Goal: Check status: Check status

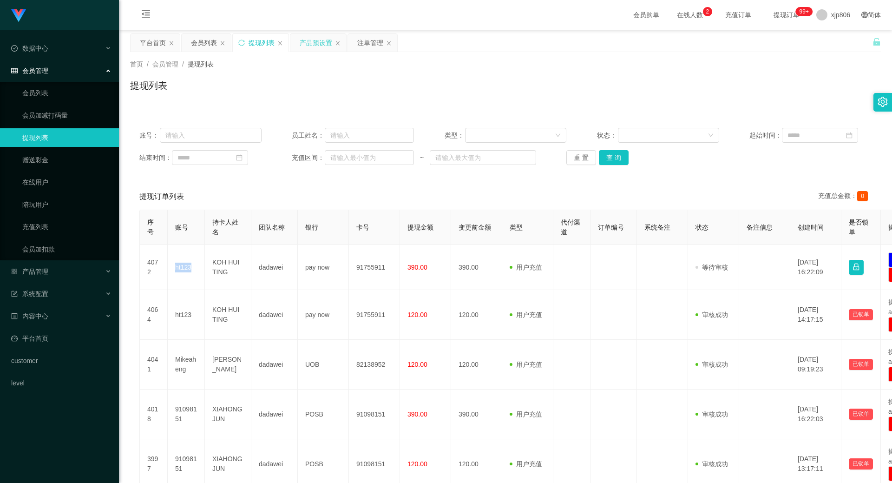
click at [329, 46] on div "产品预设置" at bounding box center [316, 43] width 33 height 18
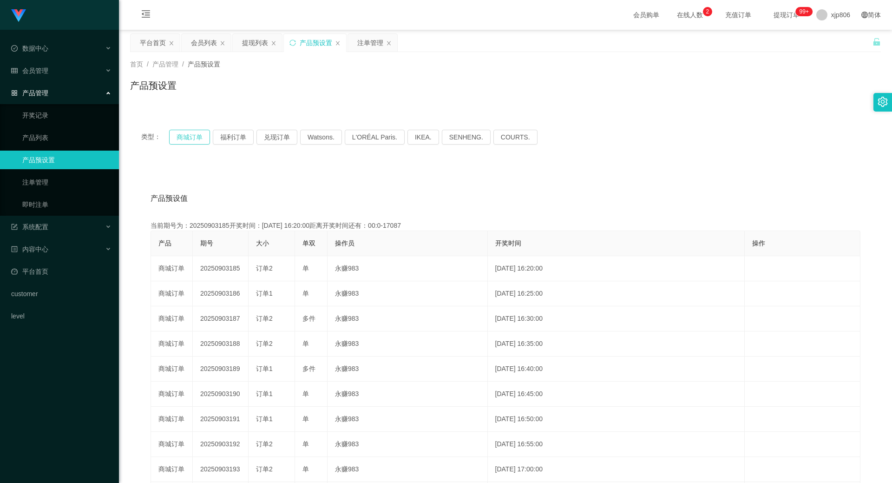
click at [186, 137] on button "商城订单" at bounding box center [189, 137] width 41 height 15
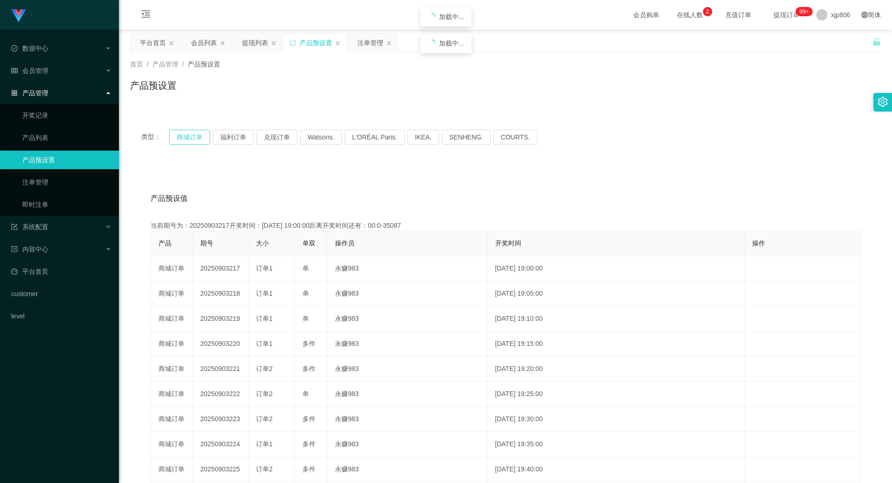
click at [186, 137] on button "商城订单" at bounding box center [189, 137] width 41 height 15
click at [185, 137] on button "商城订单" at bounding box center [189, 137] width 41 height 15
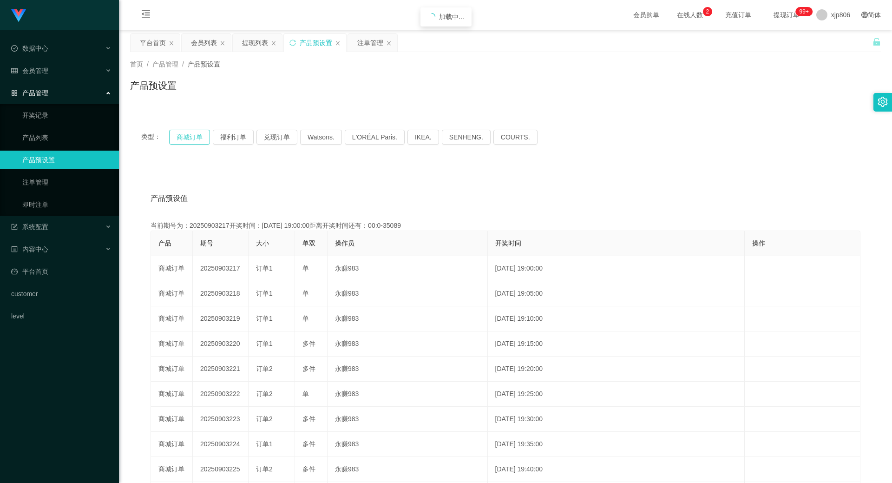
click at [185, 137] on button "商城订单" at bounding box center [189, 137] width 41 height 15
click at [184, 137] on button "商城订单" at bounding box center [189, 137] width 41 height 15
click at [186, 138] on button "商城订单" at bounding box center [189, 137] width 41 height 15
click at [185, 138] on button "商城订单" at bounding box center [189, 137] width 41 height 15
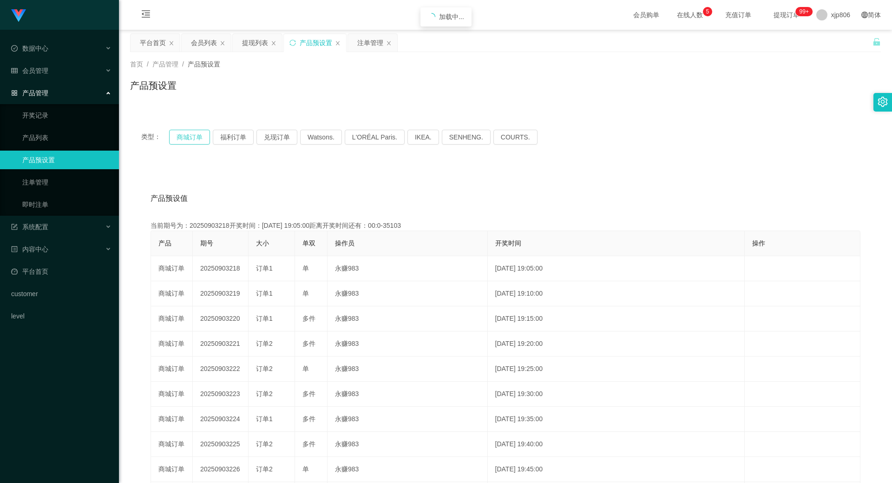
click at [185, 138] on button "商城订单" at bounding box center [189, 137] width 41 height 15
click at [194, 140] on button "商城订单" at bounding box center [189, 137] width 41 height 15
click at [193, 139] on button "商城订单" at bounding box center [189, 137] width 41 height 15
click at [199, 134] on button "商城订单" at bounding box center [189, 137] width 41 height 15
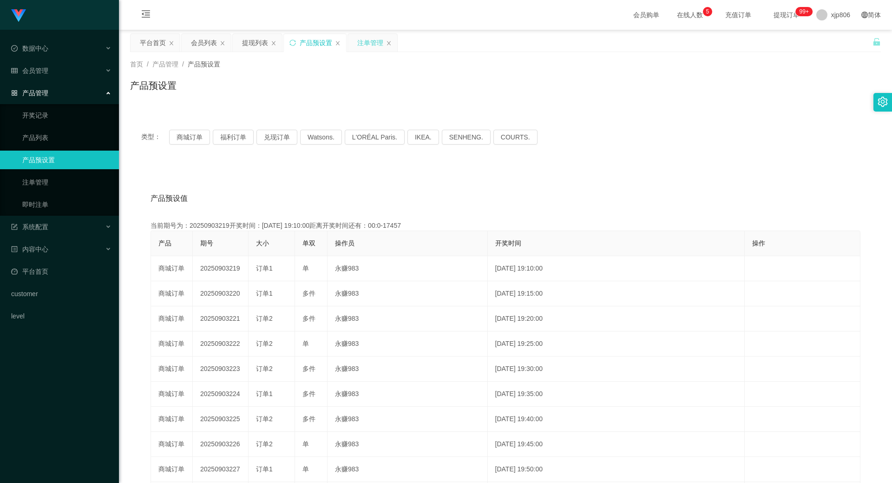
click at [364, 46] on div "注单管理" at bounding box center [370, 43] width 26 height 18
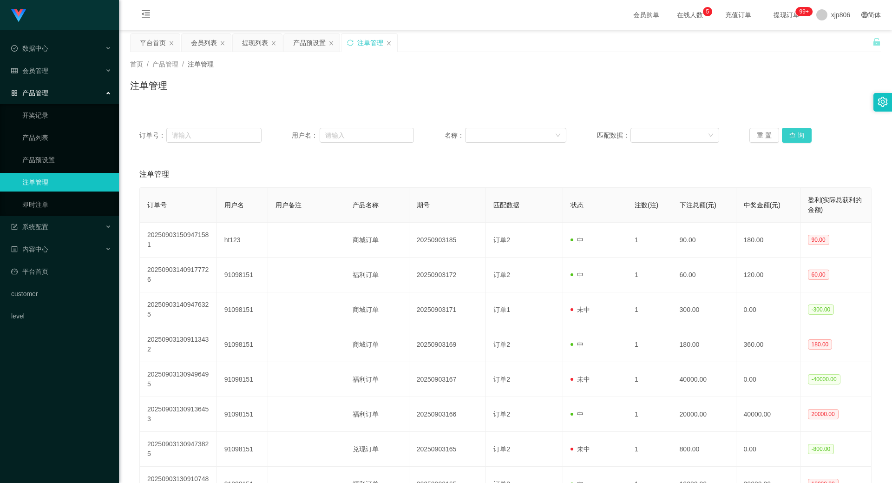
click at [806, 139] on button "查 询" at bounding box center [797, 135] width 30 height 15
click at [804, 138] on button "查 询" at bounding box center [797, 135] width 30 height 15
click at [804, 138] on div "重 置 查 询" at bounding box center [810, 135] width 122 height 15
click at [804, 138] on button "查 询" at bounding box center [797, 135] width 30 height 15
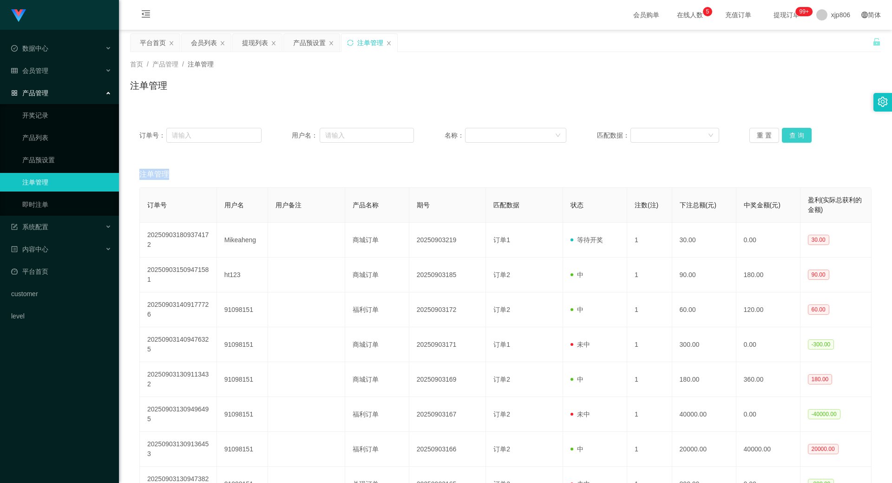
click at [804, 138] on div "重 置 查 询" at bounding box center [810, 135] width 122 height 15
click at [307, 42] on div "产品预设置" at bounding box center [309, 43] width 33 height 18
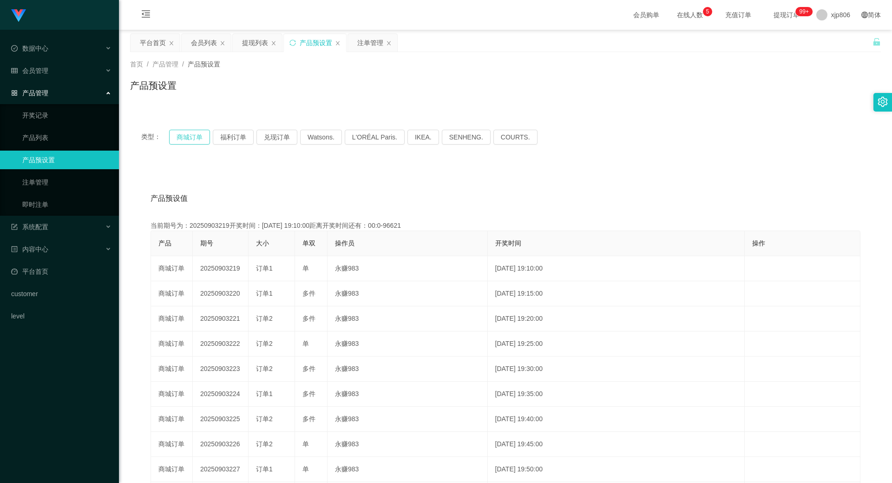
click at [190, 138] on button "商城订单" at bounding box center [189, 137] width 41 height 15
click at [189, 138] on button "商城订单" at bounding box center [189, 137] width 41 height 15
click at [365, 47] on div "注单管理" at bounding box center [370, 43] width 26 height 18
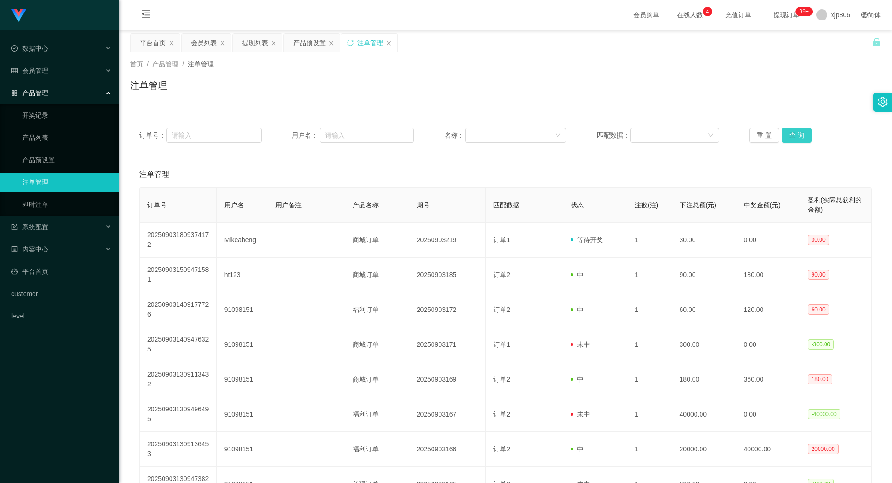
click at [796, 138] on button "查 询" at bounding box center [797, 135] width 30 height 15
click at [794, 138] on button "查 询" at bounding box center [797, 135] width 30 height 15
drag, startPoint x: 262, startPoint y: 45, endPoint x: 256, endPoint y: 49, distance: 7.3
click at [262, 45] on div "提现列表" at bounding box center [255, 43] width 26 height 18
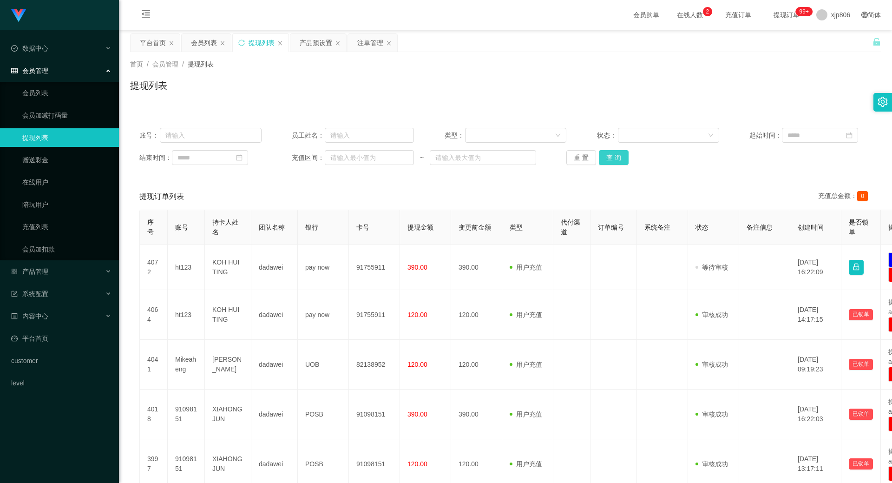
click at [614, 156] on button "查 询" at bounding box center [614, 157] width 30 height 15
click at [614, 156] on div "重 置 查 询" at bounding box center [627, 157] width 122 height 15
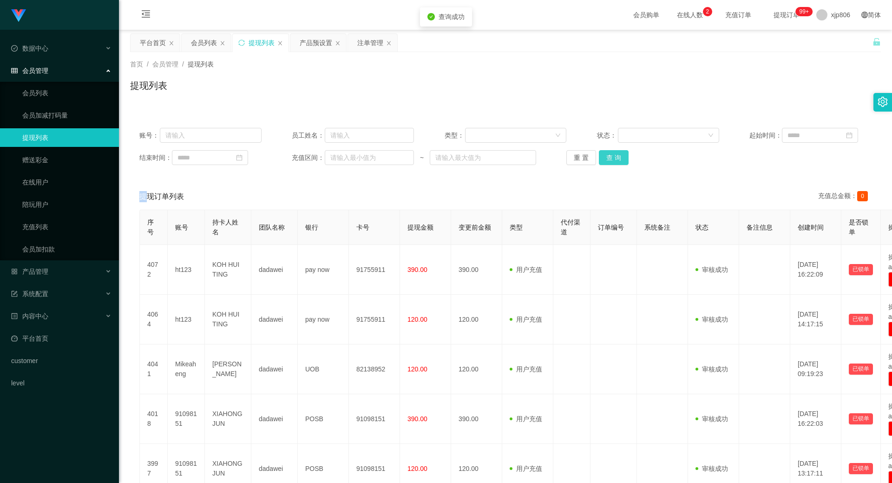
click at [614, 156] on button "查 询" at bounding box center [614, 157] width 30 height 15
click at [614, 156] on div "重 置 查 询" at bounding box center [627, 157] width 122 height 15
click at [614, 156] on button "查 询" at bounding box center [614, 157] width 30 height 15
click at [614, 156] on div "重 置 查 询" at bounding box center [627, 157] width 122 height 15
click at [614, 156] on button "查 询" at bounding box center [614, 157] width 30 height 15
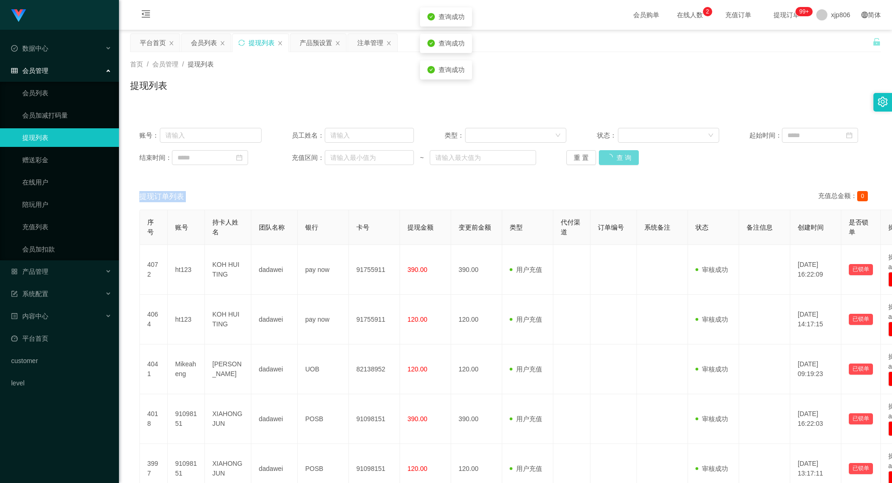
click at [616, 156] on div "重 置 查 询" at bounding box center [627, 157] width 122 height 15
click at [616, 156] on button "查 询" at bounding box center [619, 157] width 40 height 15
click at [619, 161] on button "查 询" at bounding box center [614, 157] width 30 height 15
click at [619, 161] on div "重 置 查 询" at bounding box center [627, 157] width 122 height 15
click at [619, 161] on button "查 询" at bounding box center [619, 157] width 40 height 15
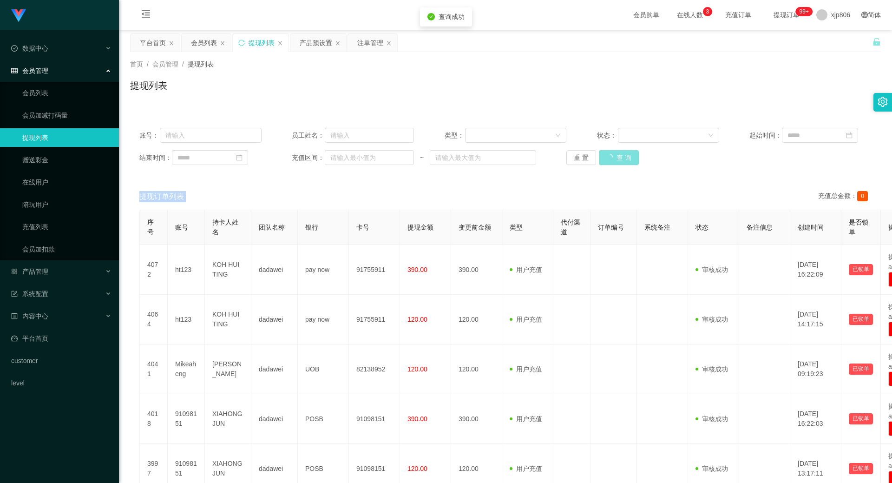
click at [619, 161] on div "重 置 查 询" at bounding box center [627, 157] width 122 height 15
click at [619, 161] on button "查 询" at bounding box center [619, 157] width 40 height 15
click at [619, 161] on div "重 置 查 询" at bounding box center [627, 157] width 122 height 15
click at [614, 151] on button "查 询" at bounding box center [614, 157] width 30 height 15
click at [614, 151] on div "重 置 查 询" at bounding box center [627, 157] width 122 height 15
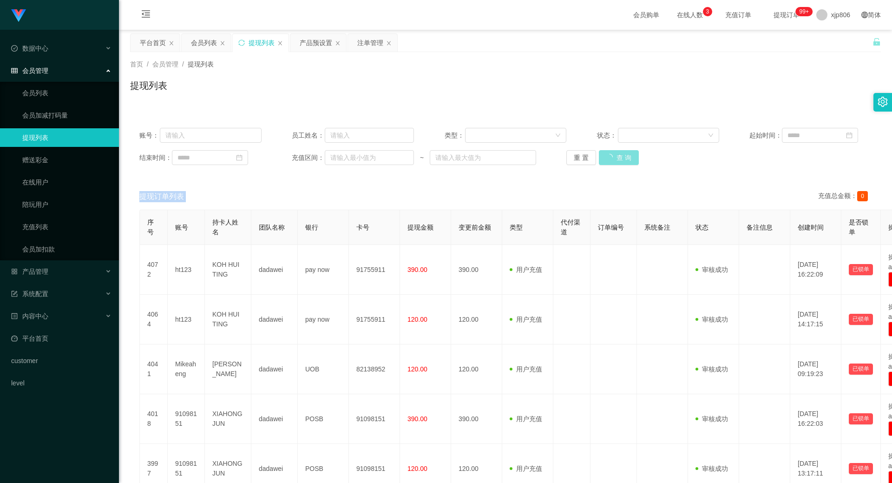
click at [614, 151] on button "查 询" at bounding box center [619, 157] width 40 height 15
click at [614, 152] on div "重 置 查 询" at bounding box center [627, 157] width 122 height 15
click at [613, 154] on button "查 询" at bounding box center [614, 157] width 30 height 15
click at [611, 156] on div "重 置 查 询" at bounding box center [627, 157] width 122 height 15
click at [611, 156] on button "查 询" at bounding box center [614, 157] width 30 height 15
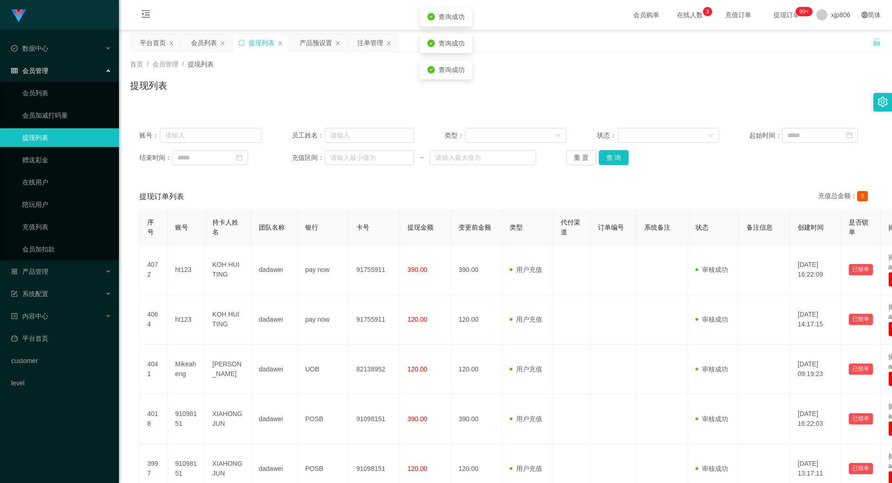
click at [609, 157] on div "重 置 查 询" at bounding box center [627, 157] width 122 height 15
click at [621, 165] on div "账号： 员工姓名： 类型： 状态： 起始时间： 结束时间： 充值区间： ~ 重 置 查 询" at bounding box center [505, 146] width 750 height 56
click at [620, 164] on button "查 询" at bounding box center [614, 157] width 30 height 15
click at [619, 163] on div "重 置 查 询" at bounding box center [627, 157] width 122 height 15
click at [619, 163] on button "查 询" at bounding box center [614, 157] width 30 height 15
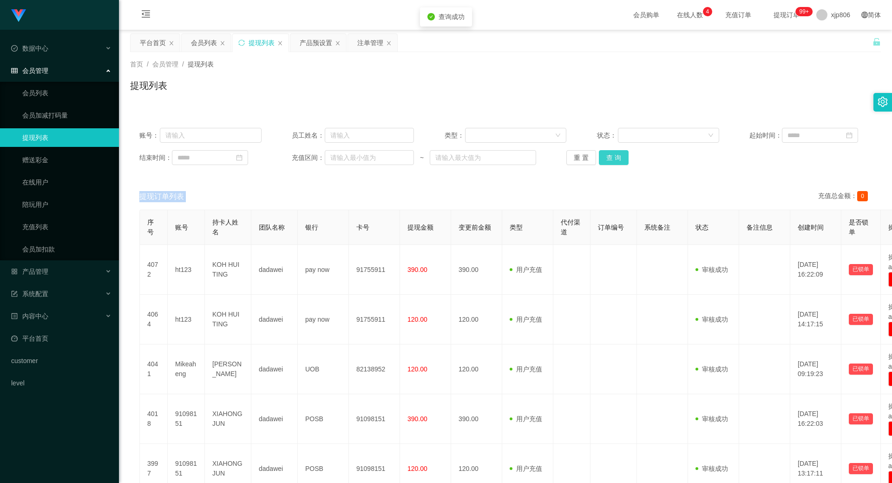
click at [619, 163] on div "重 置 查 询" at bounding box center [627, 157] width 122 height 15
click at [619, 163] on button "查 询" at bounding box center [614, 157] width 30 height 15
click at [619, 163] on div "重 置 查 询" at bounding box center [627, 157] width 122 height 15
click at [619, 163] on button "查 询" at bounding box center [614, 157] width 30 height 15
click at [619, 163] on div "重 置 查 询" at bounding box center [627, 157] width 122 height 15
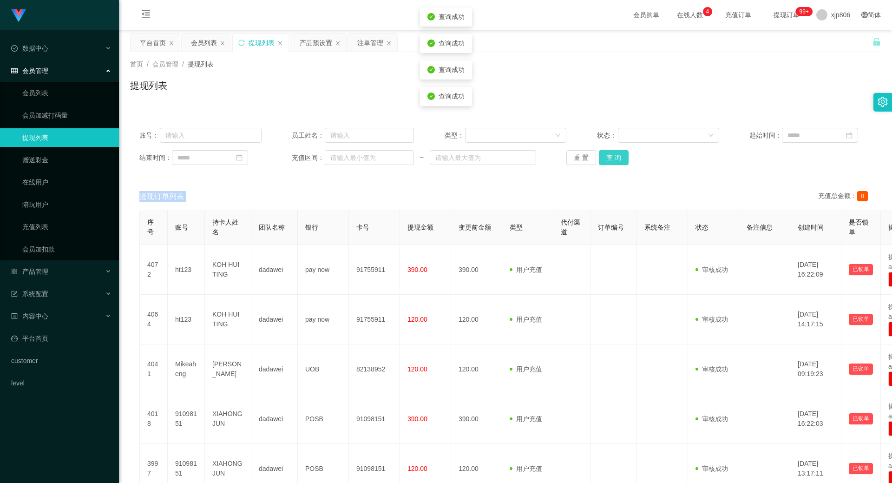
click at [619, 163] on button "查 询" at bounding box center [614, 157] width 30 height 15
click at [619, 163] on div "重 置 查 询" at bounding box center [627, 157] width 122 height 15
click at [619, 163] on button "查 询" at bounding box center [614, 157] width 30 height 15
click at [619, 163] on div "重 置 查 询" at bounding box center [627, 157] width 122 height 15
click at [610, 147] on div "账号： 员工姓名： 类型： 状态： 起始时间： 结束时间： 充值区间： ~ 重 置 查 询" at bounding box center [505, 146] width 750 height 56
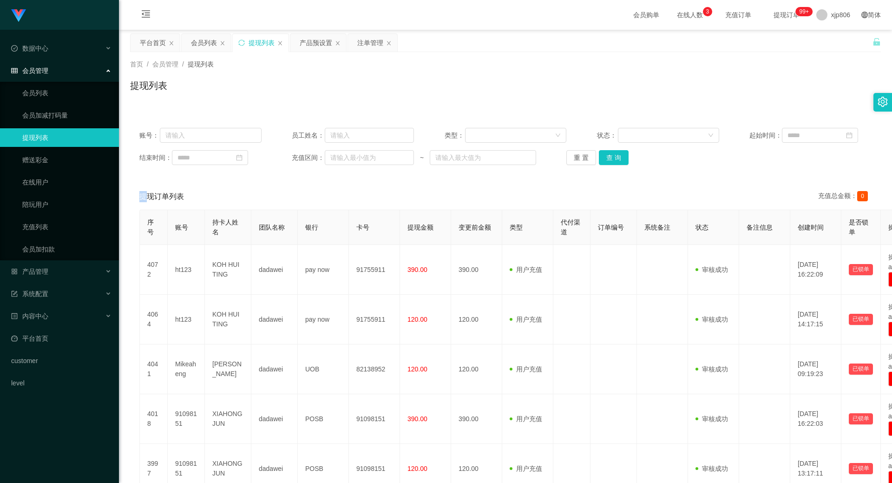
click at [612, 148] on div "账号： 员工姓名： 类型： 状态： 起始时间： 结束时间： 充值区间： ~ 重 置 查 询" at bounding box center [505, 146] width 750 height 56
click at [620, 159] on button "查 询" at bounding box center [614, 157] width 30 height 15
click at [620, 159] on div "重 置 查 询" at bounding box center [627, 157] width 122 height 15
click at [620, 159] on button "查 询" at bounding box center [614, 157] width 30 height 15
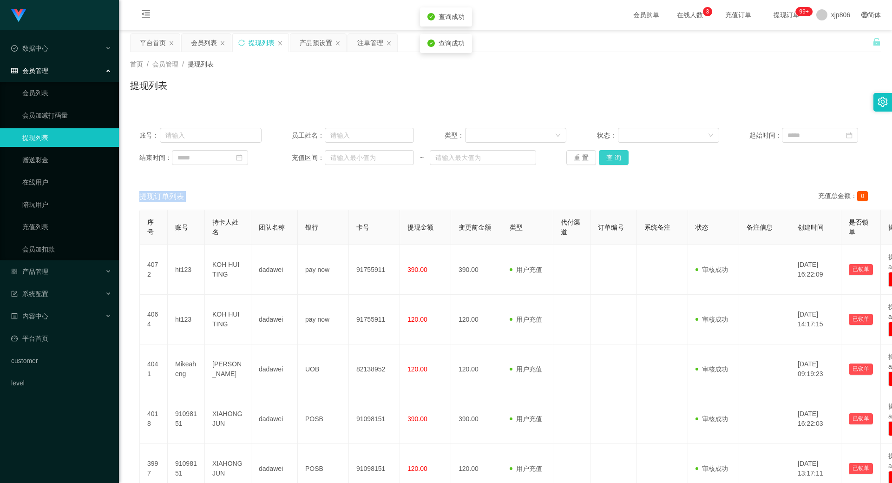
click at [620, 159] on div "重 置 查 询" at bounding box center [627, 157] width 122 height 15
click at [620, 159] on button "查 询" at bounding box center [614, 157] width 30 height 15
click at [610, 162] on button "查 询" at bounding box center [614, 157] width 30 height 15
click at [610, 162] on div "重 置 查 询" at bounding box center [627, 157] width 122 height 15
click at [610, 162] on button "查 询" at bounding box center [614, 157] width 30 height 15
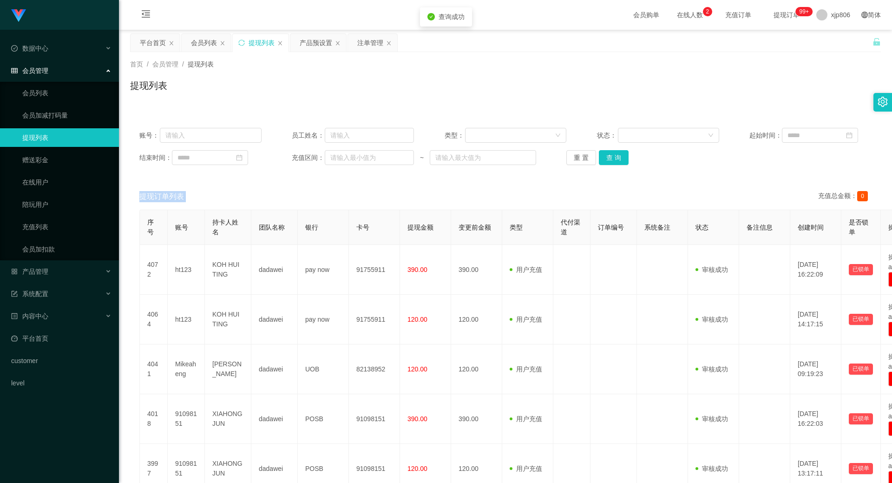
click at [610, 162] on div "重 置 查 询" at bounding box center [627, 157] width 122 height 15
click at [610, 162] on button "查 询" at bounding box center [614, 157] width 30 height 15
click at [610, 162] on div "重 置 查 询" at bounding box center [627, 157] width 122 height 15
click at [610, 162] on button "查 询" at bounding box center [619, 157] width 40 height 15
click at [610, 162] on div "重 置 查 询" at bounding box center [627, 157] width 122 height 15
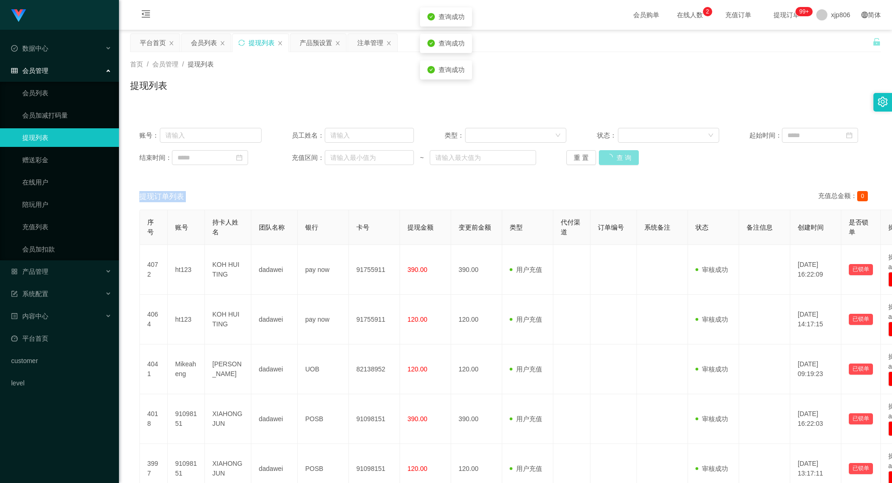
click at [610, 162] on button "查 询" at bounding box center [619, 157] width 40 height 15
click at [610, 162] on div "重 置 查 询" at bounding box center [627, 157] width 122 height 15
click at [610, 162] on button "查 询" at bounding box center [614, 157] width 30 height 15
click at [610, 162] on div "重 置 查 询" at bounding box center [627, 157] width 122 height 15
click at [610, 162] on button "查 询" at bounding box center [614, 157] width 30 height 15
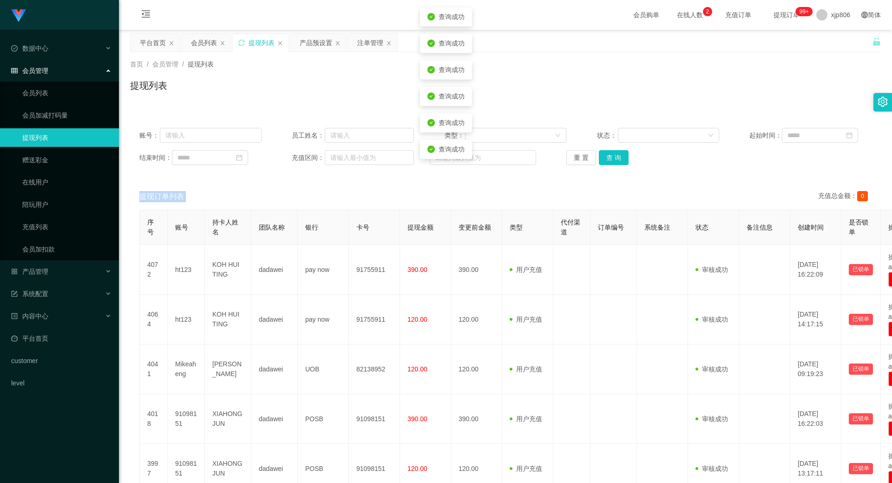
click at [610, 162] on div "重 置 查 询" at bounding box center [627, 157] width 122 height 15
click at [610, 162] on button "查 询" at bounding box center [614, 157] width 30 height 15
click at [610, 162] on div "重 置 查 询" at bounding box center [627, 157] width 122 height 15
click at [610, 162] on button "查 询" at bounding box center [619, 157] width 40 height 15
click at [610, 162] on div "重 置 查 询" at bounding box center [627, 157] width 122 height 15
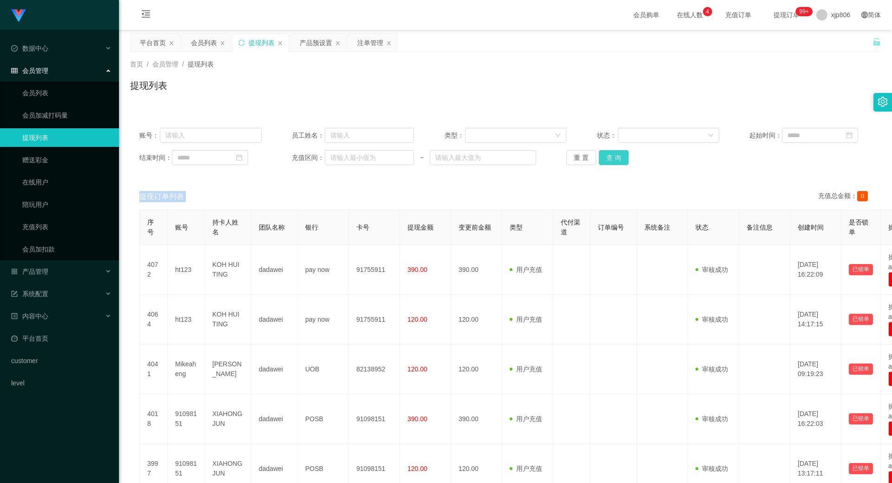
click at [613, 157] on button "查 询" at bounding box center [614, 157] width 30 height 15
click at [613, 157] on div "重 置 查 询" at bounding box center [627, 157] width 122 height 15
click at [613, 157] on button "查 询" at bounding box center [614, 157] width 30 height 15
click at [613, 157] on div "重 置 查 询" at bounding box center [627, 157] width 122 height 15
click at [613, 157] on button "查 询" at bounding box center [619, 157] width 40 height 15
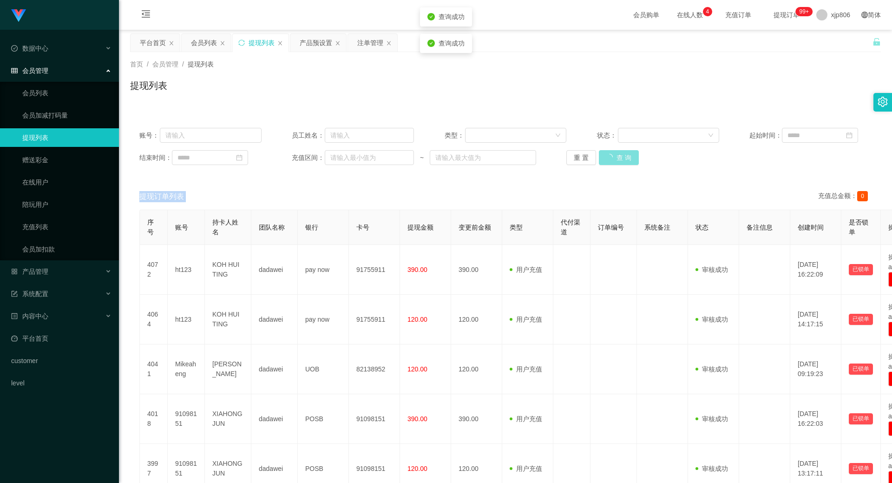
click at [613, 157] on div "重 置 查 询" at bounding box center [627, 157] width 122 height 15
click at [613, 157] on button "查 询" at bounding box center [619, 157] width 40 height 15
click at [613, 157] on div "重 置 查 询" at bounding box center [627, 157] width 122 height 15
click at [613, 157] on button "查 询" at bounding box center [614, 157] width 30 height 15
click at [613, 157] on div "重 置 查 询" at bounding box center [627, 157] width 122 height 15
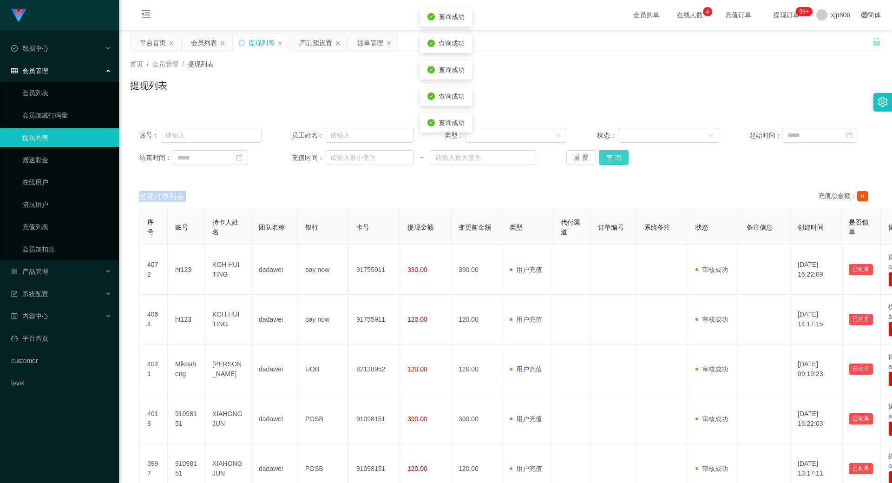
click at [613, 157] on button "查 询" at bounding box center [614, 157] width 30 height 15
click at [613, 157] on div "重 置 查 询" at bounding box center [627, 157] width 122 height 15
click at [613, 157] on button "查 询" at bounding box center [614, 157] width 30 height 15
click at [613, 157] on div "重 置 查 询" at bounding box center [627, 157] width 122 height 15
click at [613, 157] on button "查 询" at bounding box center [619, 157] width 40 height 15
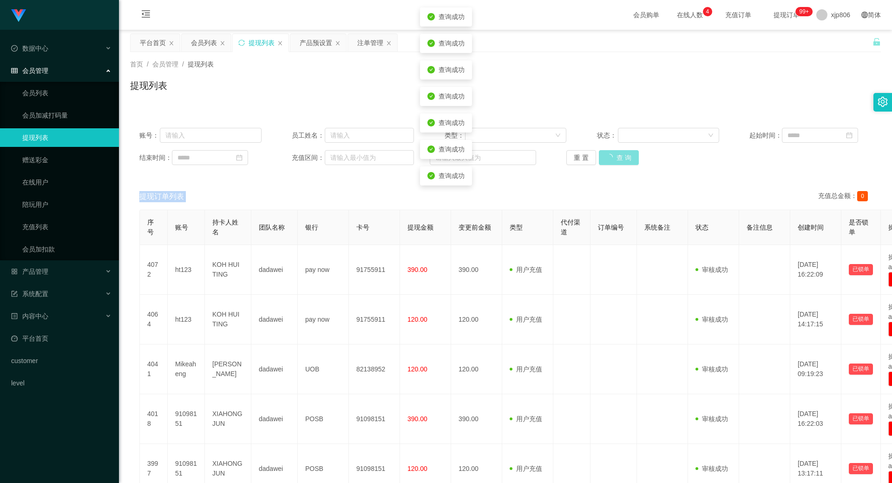
click at [613, 157] on div "重 置 查 询" at bounding box center [627, 157] width 122 height 15
click at [613, 157] on button "查 询" at bounding box center [614, 157] width 30 height 15
click at [613, 157] on div "重 置 查 询" at bounding box center [627, 157] width 122 height 15
click at [613, 157] on button "查 询" at bounding box center [614, 157] width 30 height 15
click at [613, 157] on div "重 置 查 询" at bounding box center [627, 157] width 122 height 15
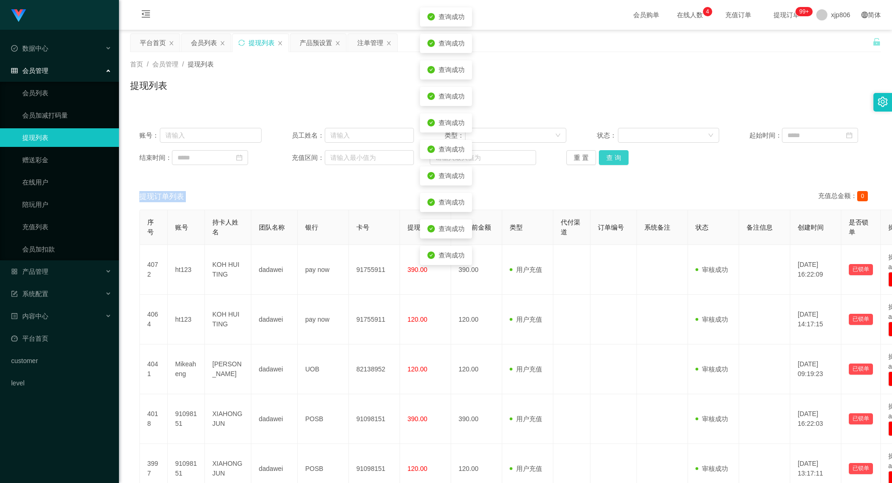
click at [613, 157] on button "查 询" at bounding box center [614, 157] width 30 height 15
click at [613, 157] on div "重 置 查 询" at bounding box center [627, 157] width 122 height 15
click at [613, 157] on button "查 询" at bounding box center [619, 157] width 40 height 15
click at [613, 157] on div "重 置 查 询" at bounding box center [627, 157] width 122 height 15
click at [613, 157] on button "查 询" at bounding box center [619, 157] width 40 height 15
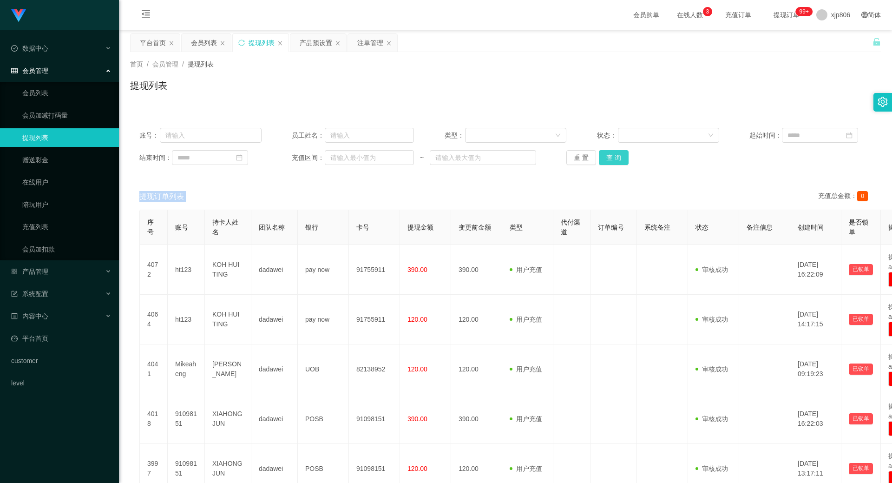
click at [611, 152] on button "查 询" at bounding box center [614, 157] width 30 height 15
click at [611, 152] on div "重 置 查 询" at bounding box center [627, 157] width 122 height 15
click at [611, 152] on button "查 询" at bounding box center [614, 157] width 30 height 15
click at [611, 152] on div "重 置 查 询" at bounding box center [627, 157] width 122 height 15
click at [611, 156] on button "查 询" at bounding box center [614, 157] width 30 height 15
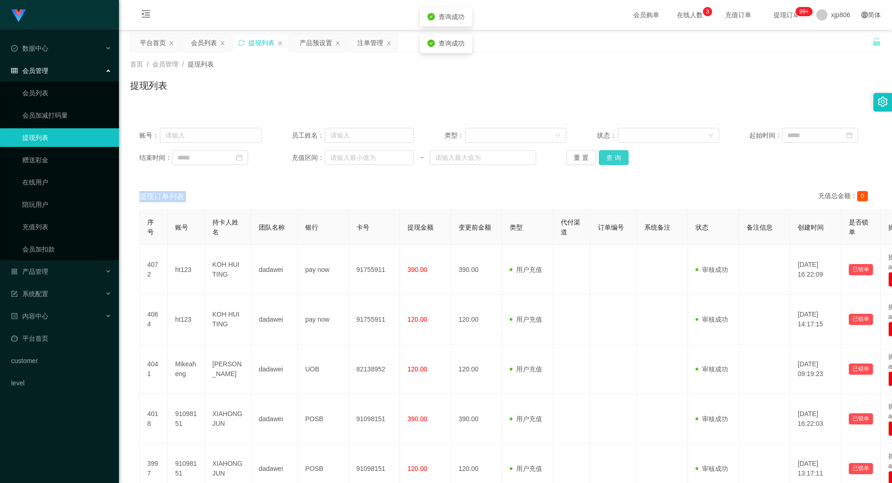
click at [611, 156] on div "重 置 查 询" at bounding box center [627, 157] width 122 height 15
click at [611, 156] on button "查 询" at bounding box center [614, 157] width 30 height 15
click at [611, 156] on div "重 置 查 询" at bounding box center [627, 157] width 122 height 15
click at [611, 156] on button "查 询" at bounding box center [619, 157] width 40 height 15
click at [611, 156] on div "重 置 查 询" at bounding box center [627, 157] width 122 height 15
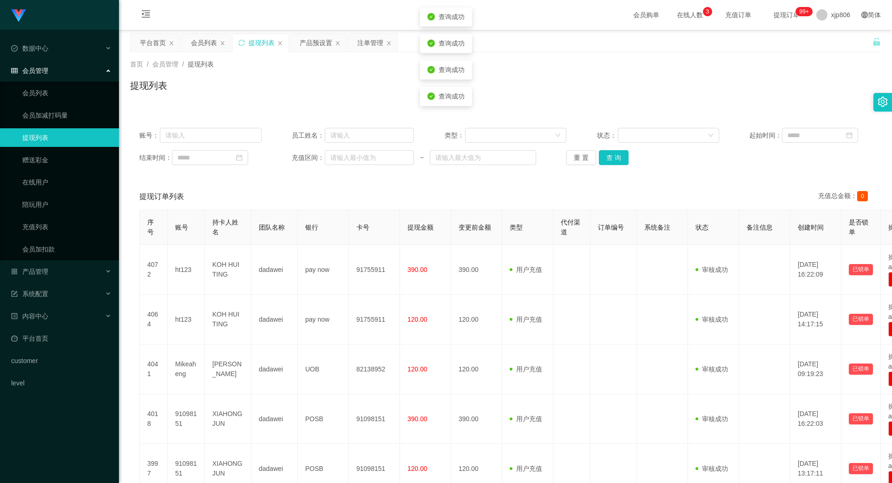
click at [608, 150] on div "账号： 员工姓名： 类型： 状态： 起始时间： 结束时间： 充值区间： ~ 重 置 查 询" at bounding box center [505, 146] width 750 height 56
click at [614, 155] on button "查 询" at bounding box center [614, 157] width 30 height 15
click at [614, 155] on div "重 置 查 询" at bounding box center [627, 157] width 122 height 15
click at [614, 155] on button "查 询" at bounding box center [614, 157] width 30 height 15
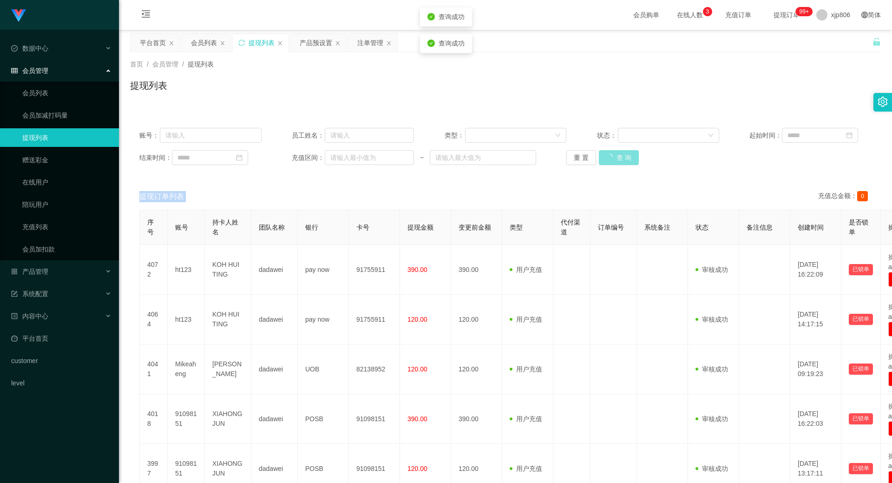
click at [614, 155] on div "重 置 查 询" at bounding box center [627, 157] width 122 height 15
click at [614, 155] on button "查 询" at bounding box center [619, 157] width 40 height 15
click at [614, 155] on div "重 置 查 询" at bounding box center [627, 157] width 122 height 15
click at [614, 155] on button "查 询" at bounding box center [614, 157] width 30 height 15
click at [614, 155] on div "重 置 查 询" at bounding box center [627, 157] width 122 height 15
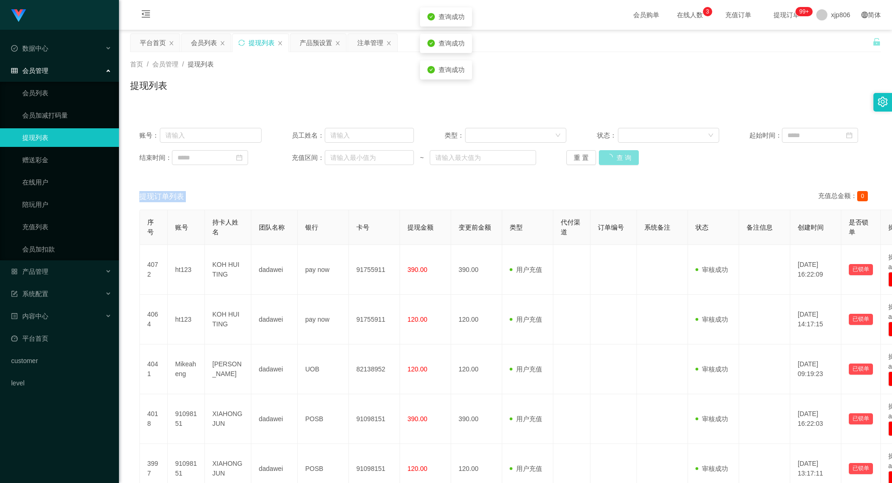
click at [614, 155] on button "查 询" at bounding box center [619, 157] width 40 height 15
click at [613, 163] on button "查 询" at bounding box center [614, 157] width 30 height 15
click at [613, 163] on div "重 置 查 询" at bounding box center [627, 157] width 122 height 15
click at [613, 163] on button "查 询" at bounding box center [614, 157] width 30 height 15
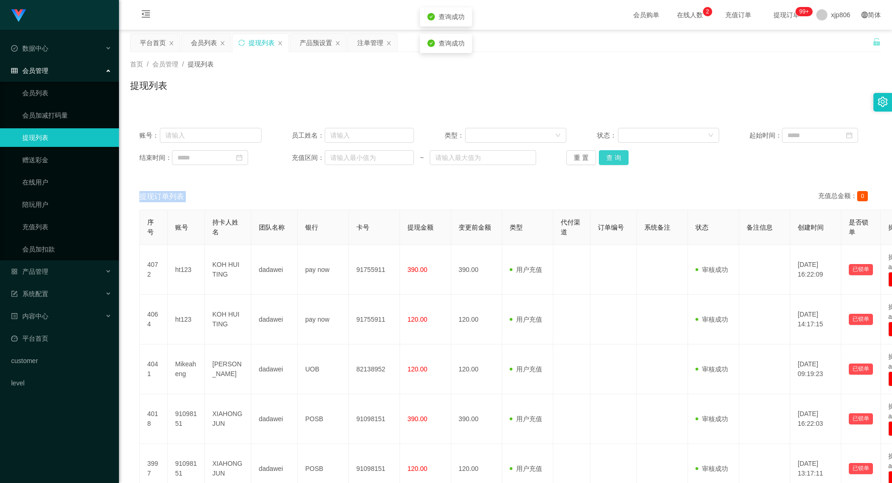
click at [613, 163] on div "重 置 查 询" at bounding box center [627, 157] width 122 height 15
click at [614, 163] on button "查 询" at bounding box center [614, 157] width 30 height 15
click at [614, 163] on div "重 置 查 询" at bounding box center [627, 157] width 122 height 15
click at [614, 163] on button "查 询" at bounding box center [619, 157] width 40 height 15
click at [614, 163] on div "重 置 查 询" at bounding box center [627, 157] width 122 height 15
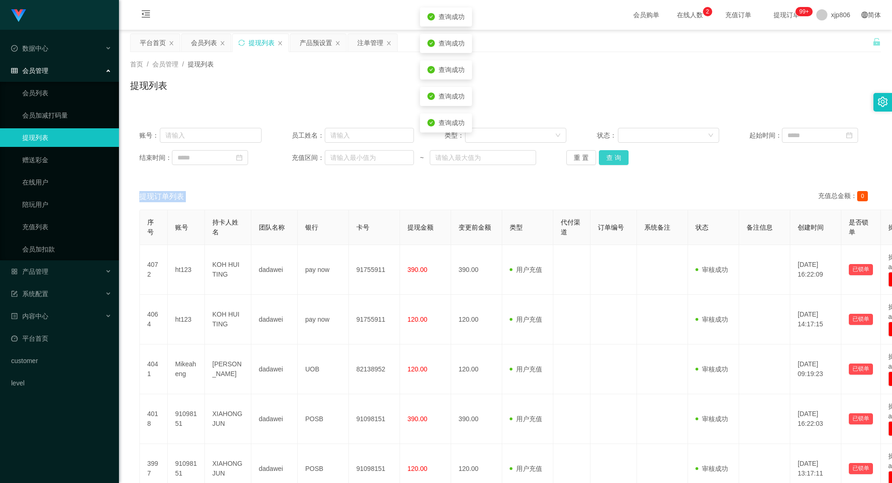
click at [614, 163] on button "查 询" at bounding box center [614, 157] width 30 height 15
click at [614, 163] on div "重 置 查 询" at bounding box center [627, 157] width 122 height 15
click at [615, 163] on button "查 询" at bounding box center [614, 157] width 30 height 15
click at [613, 162] on div "重 置 查 询" at bounding box center [627, 157] width 122 height 15
click at [613, 162] on button "查 询" at bounding box center [619, 157] width 40 height 15
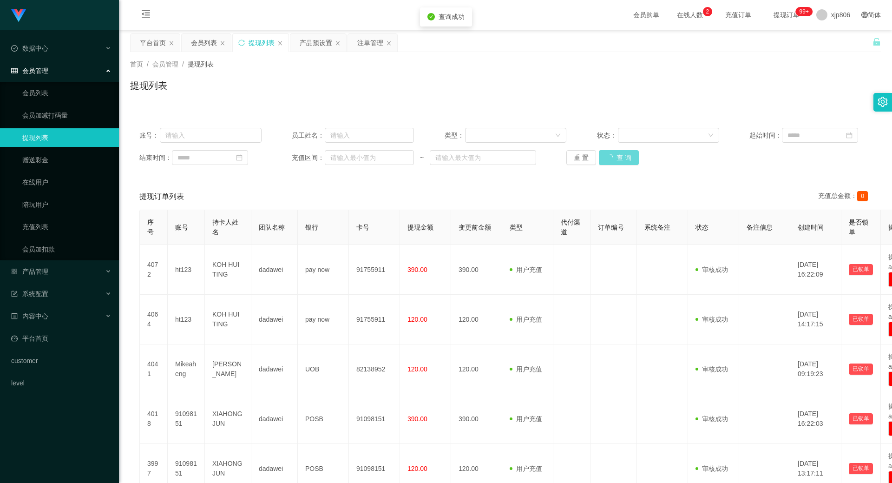
click at [613, 162] on div "重 置 查 询" at bounding box center [627, 157] width 122 height 15
click at [612, 161] on button "查 询" at bounding box center [614, 157] width 30 height 15
click at [612, 161] on div "重 置 查 询" at bounding box center [627, 157] width 122 height 15
click at [612, 161] on button "查 询" at bounding box center [614, 157] width 30 height 15
click at [612, 161] on div "重 置 查 询" at bounding box center [627, 157] width 122 height 15
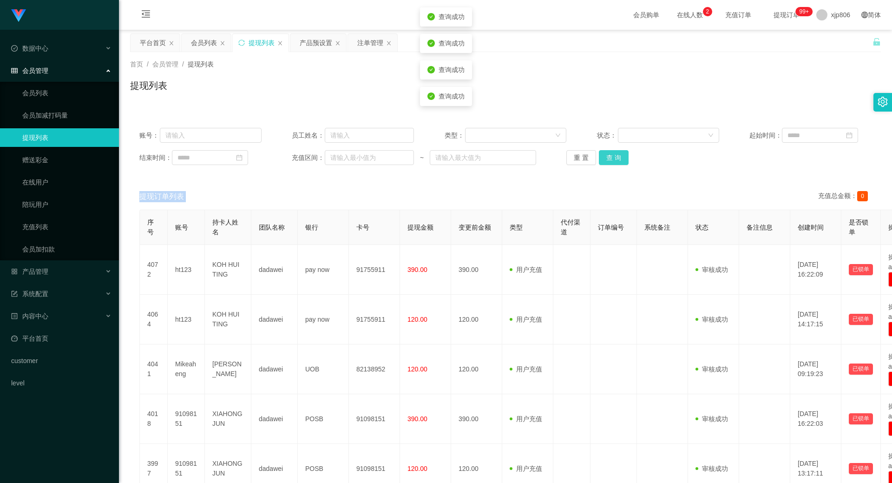
click at [612, 161] on button "查 询" at bounding box center [614, 157] width 30 height 15
click at [612, 161] on div "重 置 查 询" at bounding box center [627, 157] width 122 height 15
click at [612, 161] on button "查 询" at bounding box center [619, 157] width 40 height 15
click at [613, 153] on button "查 询" at bounding box center [614, 157] width 30 height 15
click at [612, 153] on div "重 置 查 询" at bounding box center [627, 157] width 122 height 15
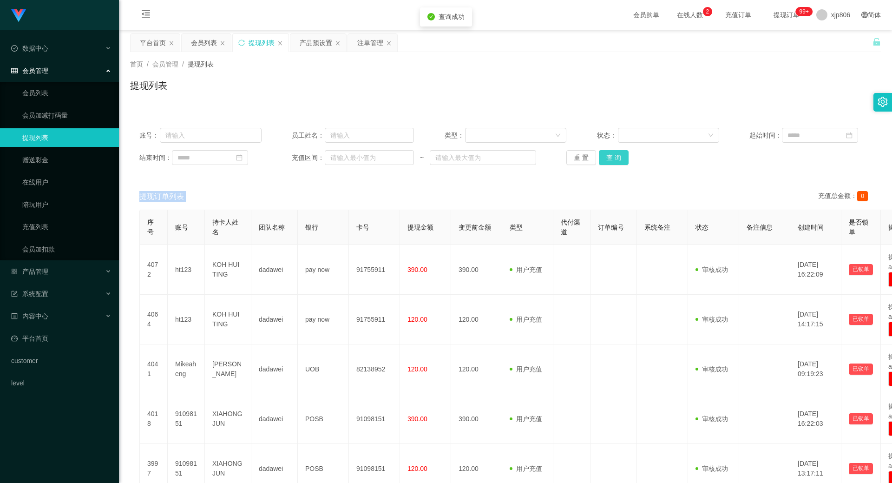
click at [612, 153] on button "查 询" at bounding box center [614, 157] width 30 height 15
click at [611, 158] on button "查 询" at bounding box center [614, 157] width 30 height 15
click at [611, 158] on div "重 置 查 询" at bounding box center [627, 157] width 122 height 15
click at [611, 158] on button "查 询" at bounding box center [614, 157] width 30 height 15
click at [611, 158] on div "重 置 查 询" at bounding box center [627, 157] width 122 height 15
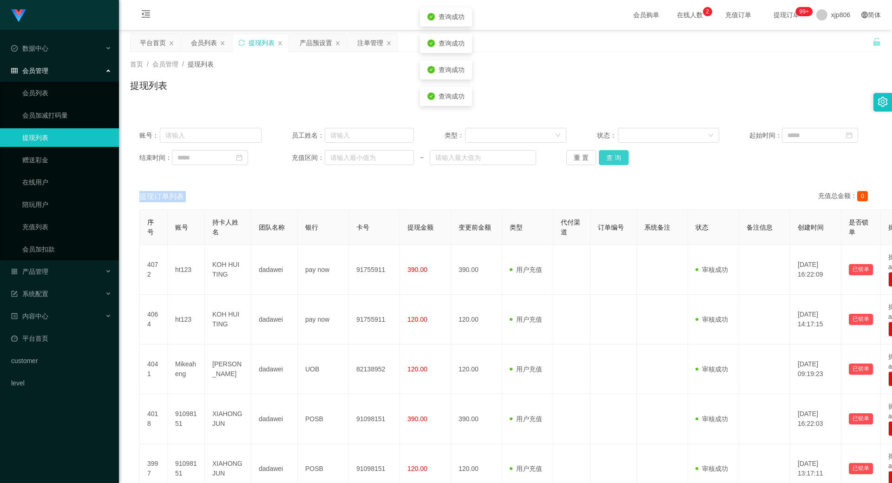
click at [611, 158] on button "查 询" at bounding box center [614, 157] width 30 height 15
click at [611, 158] on div "重 置 查 询" at bounding box center [627, 157] width 122 height 15
click at [612, 158] on button "查 询" at bounding box center [619, 157] width 40 height 15
click at [612, 158] on div "重 置 查 询" at bounding box center [627, 157] width 122 height 15
click at [613, 158] on button "查 询" at bounding box center [614, 157] width 30 height 15
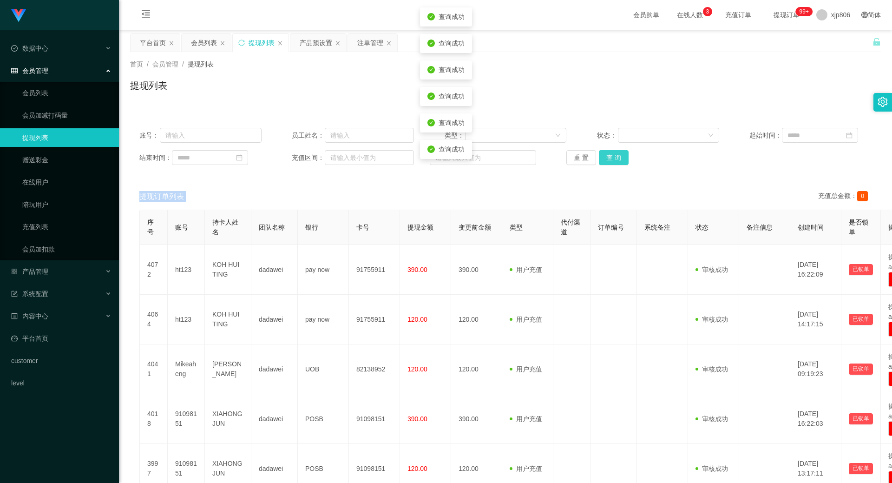
click at [613, 158] on div "重 置 查 询" at bounding box center [627, 157] width 122 height 15
click at [613, 158] on button "查 询" at bounding box center [614, 157] width 30 height 15
click at [613, 158] on div "重 置 查 询" at bounding box center [627, 157] width 122 height 15
click at [613, 158] on button "查 询" at bounding box center [619, 157] width 40 height 15
click at [613, 158] on div "重 置 查 询" at bounding box center [627, 157] width 122 height 15
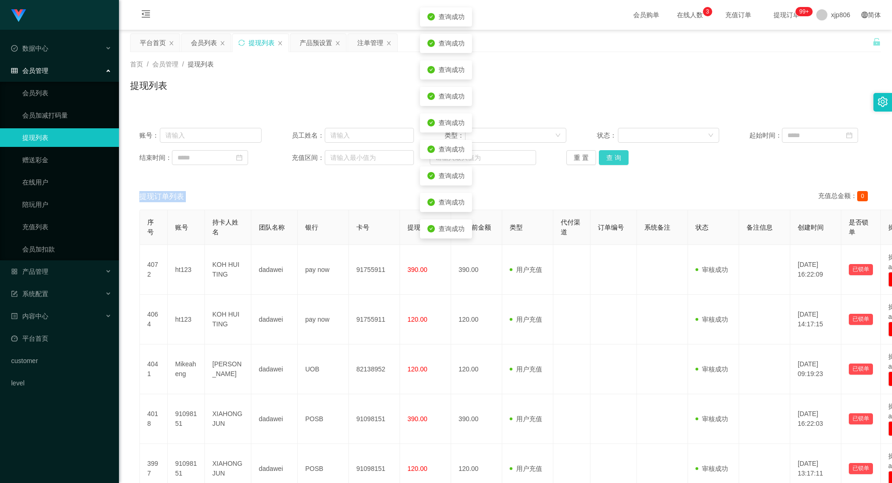
click at [613, 158] on button "查 询" at bounding box center [614, 157] width 30 height 15
click at [613, 158] on div "重 置 查 询" at bounding box center [627, 157] width 122 height 15
click at [613, 158] on button "查 询" at bounding box center [614, 157] width 30 height 15
click at [613, 158] on div "重 置 查 询" at bounding box center [627, 157] width 122 height 15
click at [613, 158] on button "查 询" at bounding box center [619, 157] width 40 height 15
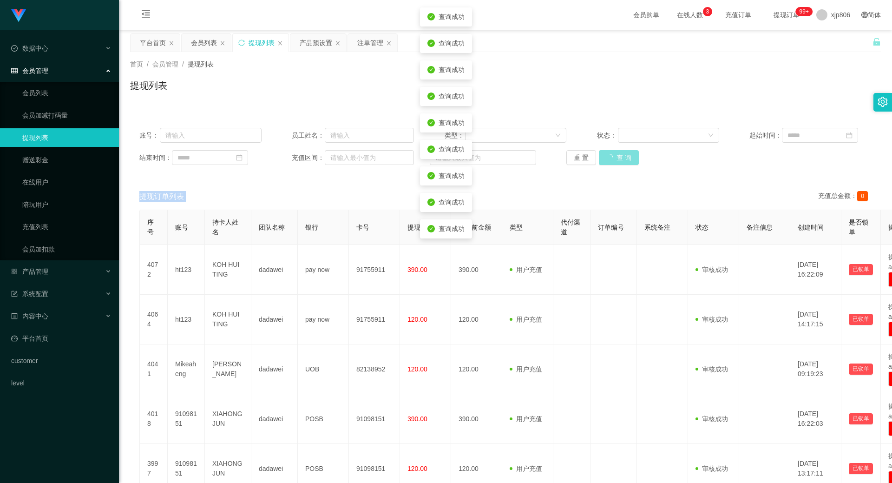
click at [613, 158] on div "重 置 查 询" at bounding box center [627, 157] width 122 height 15
click at [613, 158] on button "查 询" at bounding box center [614, 157] width 30 height 15
click at [613, 158] on div "重 置 查 询" at bounding box center [627, 157] width 122 height 15
click at [613, 158] on button "查 询" at bounding box center [614, 157] width 30 height 15
click at [613, 158] on div "重 置 查 询" at bounding box center [627, 157] width 122 height 15
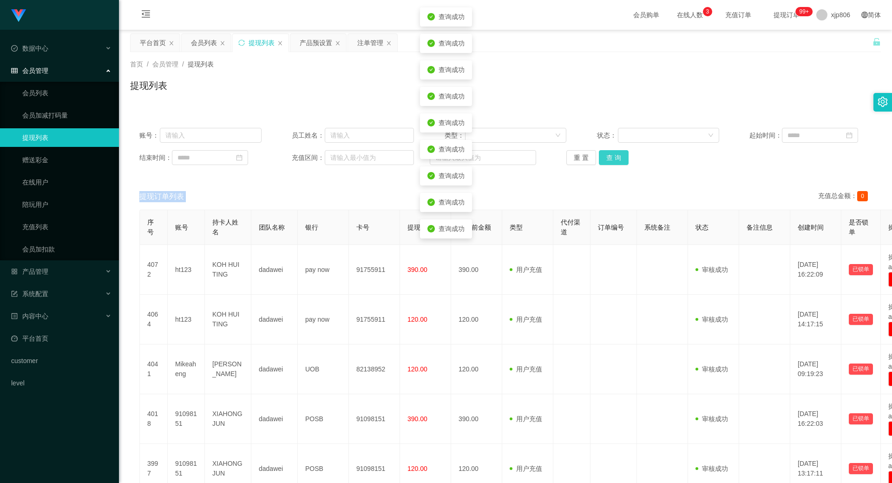
click at [613, 158] on button "查 询" at bounding box center [614, 157] width 30 height 15
click at [613, 158] on button "查 询" at bounding box center [619, 157] width 40 height 15
click at [613, 158] on div "重 置 查 询" at bounding box center [627, 157] width 122 height 15
click at [613, 158] on button "查 询" at bounding box center [614, 157] width 30 height 15
click at [613, 158] on div "重 置 查 询" at bounding box center [627, 157] width 122 height 15
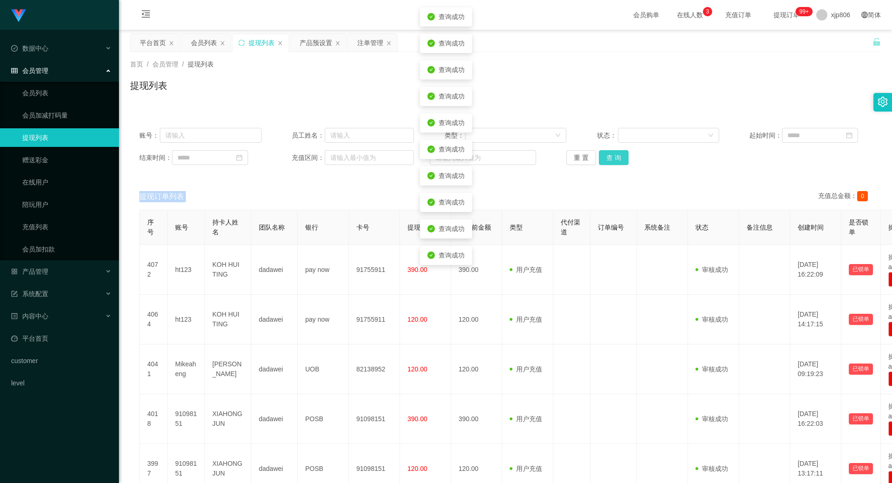
click at [613, 158] on button "查 询" at bounding box center [614, 157] width 30 height 15
click at [613, 158] on div "重 置 查 询" at bounding box center [627, 157] width 122 height 15
click at [613, 158] on button "查 询" at bounding box center [614, 157] width 30 height 15
click at [613, 158] on div "重 置 查 询" at bounding box center [627, 157] width 122 height 15
click at [613, 158] on button "查 询" at bounding box center [614, 157] width 30 height 15
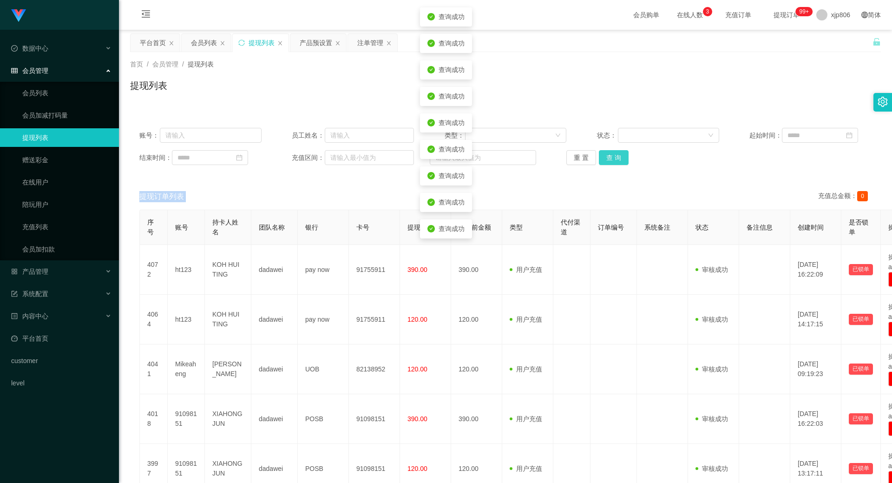
click at [613, 158] on div "重 置 查 询" at bounding box center [627, 157] width 122 height 15
click at [613, 158] on button "查 询" at bounding box center [614, 157] width 30 height 15
click at [613, 158] on div "重 置 查 询" at bounding box center [627, 157] width 122 height 15
click at [613, 158] on button "查 询" at bounding box center [614, 157] width 30 height 15
click at [613, 158] on div "重 置 查 询" at bounding box center [627, 157] width 122 height 15
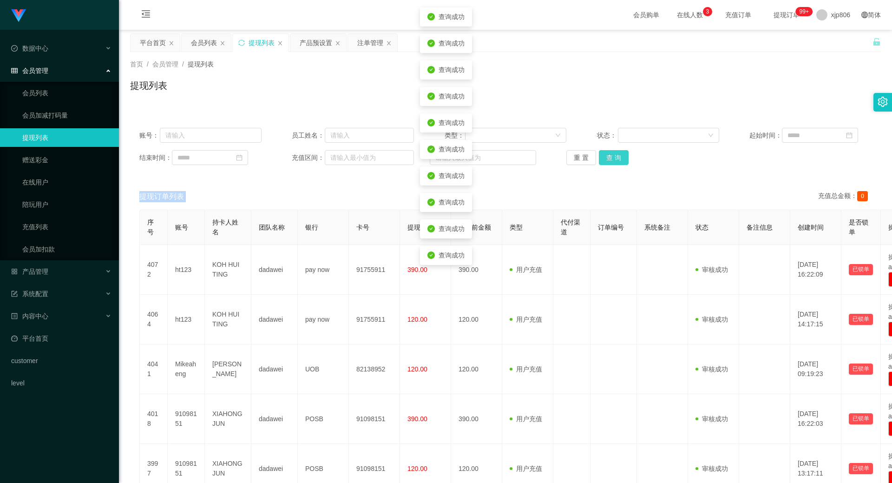
click at [613, 158] on button "查 询" at bounding box center [614, 157] width 30 height 15
click at [613, 158] on div "重 置 查 询" at bounding box center [627, 157] width 122 height 15
click at [613, 158] on button "查 询" at bounding box center [619, 157] width 40 height 15
click at [613, 158] on div "重 置 查 询" at bounding box center [627, 157] width 122 height 15
click at [613, 158] on button "查 询" at bounding box center [614, 157] width 30 height 15
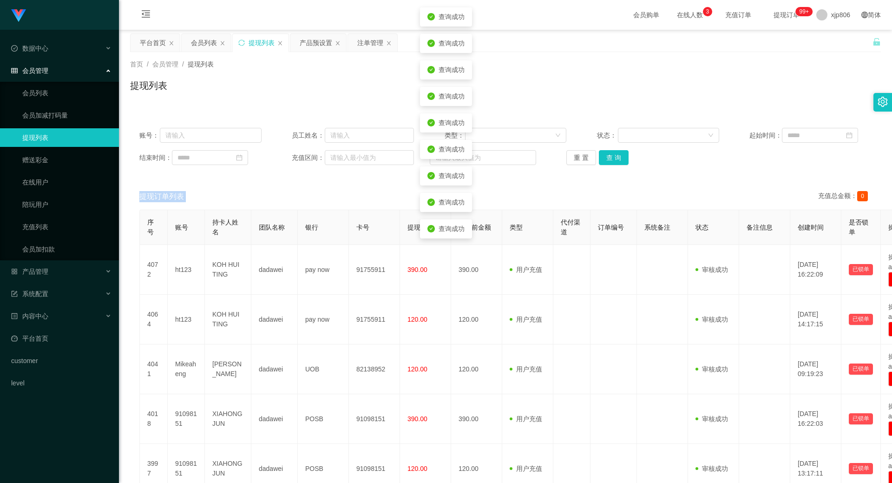
click at [613, 158] on div "重 置 查 询" at bounding box center [627, 157] width 122 height 15
click at [613, 158] on button "查 询" at bounding box center [614, 157] width 30 height 15
click at [613, 158] on div "重 置 查 询" at bounding box center [627, 157] width 122 height 15
click at [613, 158] on button "查 询" at bounding box center [619, 157] width 40 height 15
click at [613, 158] on div "重 置 查 询" at bounding box center [627, 157] width 122 height 15
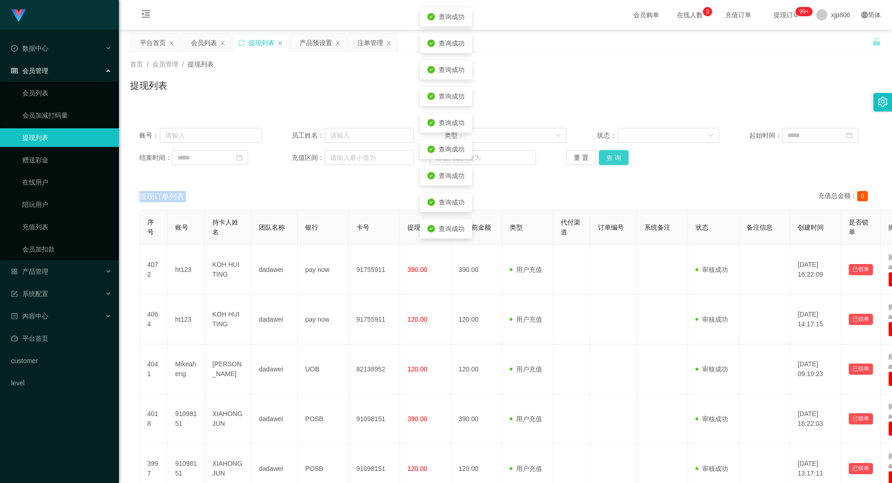
click at [614, 158] on button "查 询" at bounding box center [614, 157] width 30 height 15
click at [614, 158] on div "重 置 查 询" at bounding box center [627, 157] width 122 height 15
click at [614, 158] on button "查 询" at bounding box center [619, 157] width 40 height 15
drag, startPoint x: 614, startPoint y: 158, endPoint x: 620, endPoint y: 137, distance: 21.8
click at [620, 137] on div "账号： 员工姓名： 类型： 状态： 起始时间： 结束时间： 充值区间： ~ 重 置 查 询" at bounding box center [505, 146] width 750 height 56
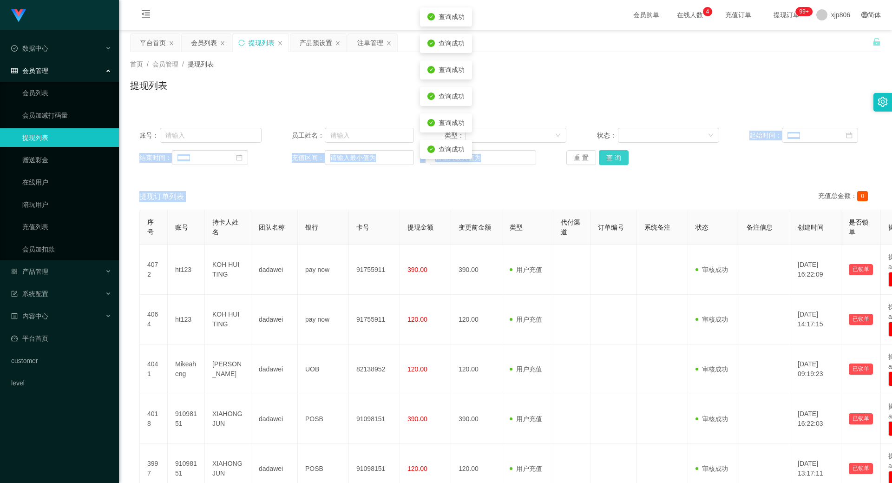
click at [618, 156] on button "查 询" at bounding box center [614, 157] width 30 height 15
click at [618, 156] on div "重 置 查 询" at bounding box center [627, 157] width 122 height 15
click at [618, 156] on button "查 询" at bounding box center [619, 157] width 40 height 15
click at [618, 156] on div "重 置 查 询" at bounding box center [627, 157] width 122 height 15
click at [618, 156] on button "查 询" at bounding box center [614, 157] width 30 height 15
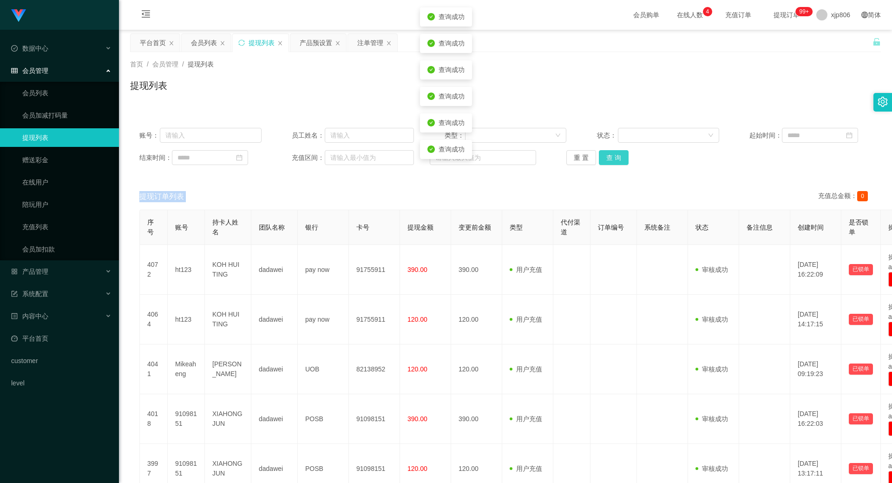
click at [618, 156] on div "重 置 查 询" at bounding box center [627, 157] width 122 height 15
click at [618, 156] on button "查 询" at bounding box center [614, 157] width 30 height 15
click at [618, 156] on div "重 置 查 询" at bounding box center [627, 157] width 122 height 15
click at [618, 156] on button "查 询" at bounding box center [614, 157] width 30 height 15
click at [618, 156] on div "重 置 查 询" at bounding box center [627, 157] width 122 height 15
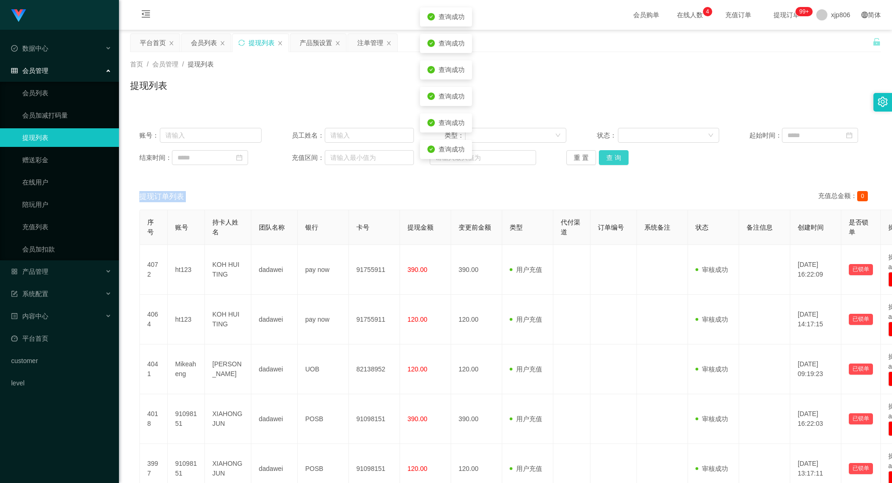
click at [618, 156] on button "查 询" at bounding box center [614, 157] width 30 height 15
click at [618, 157] on div "重 置 查 询" at bounding box center [627, 157] width 122 height 15
click at [618, 157] on button "查 询" at bounding box center [614, 157] width 30 height 15
drag, startPoint x: 618, startPoint y: 157, endPoint x: 614, endPoint y: 162, distance: 5.9
click at [618, 157] on div "重 置 查 询" at bounding box center [627, 157] width 122 height 15
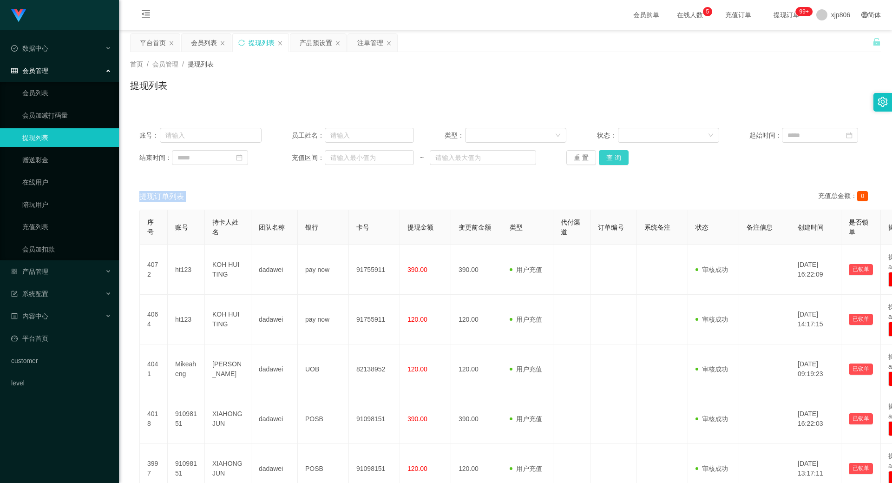
click at [610, 153] on button "查 询" at bounding box center [614, 157] width 30 height 15
click at [610, 153] on div "重 置 查 询" at bounding box center [627, 157] width 122 height 15
click at [610, 153] on button "查 询" at bounding box center [614, 157] width 30 height 15
click at [610, 154] on div "重 置 查 询" at bounding box center [627, 157] width 122 height 15
click at [610, 154] on button "查 询" at bounding box center [614, 157] width 30 height 15
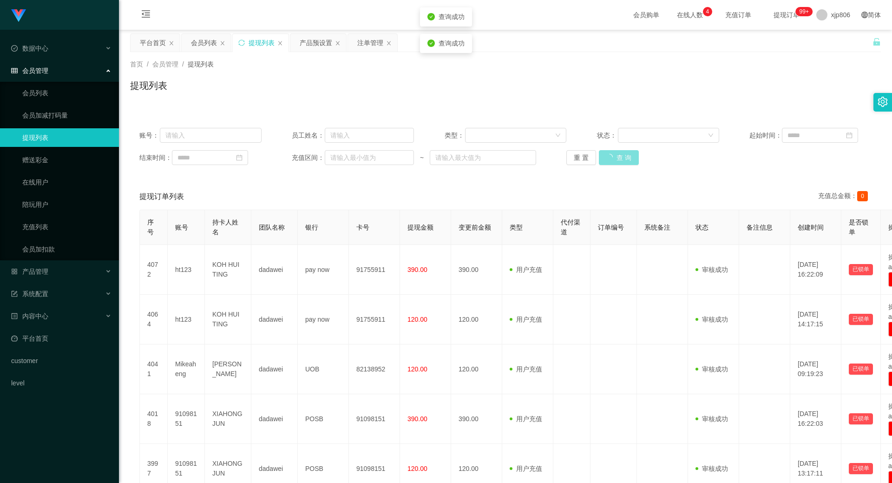
click at [610, 155] on div "重 置 查 询" at bounding box center [627, 157] width 122 height 15
click at [610, 155] on button "查 询" at bounding box center [619, 157] width 40 height 15
click at [610, 155] on div "重 置 查 询" at bounding box center [627, 157] width 122 height 15
click at [610, 155] on button "查 询" at bounding box center [619, 157] width 40 height 15
click at [610, 156] on div "重 置 查 询" at bounding box center [627, 157] width 122 height 15
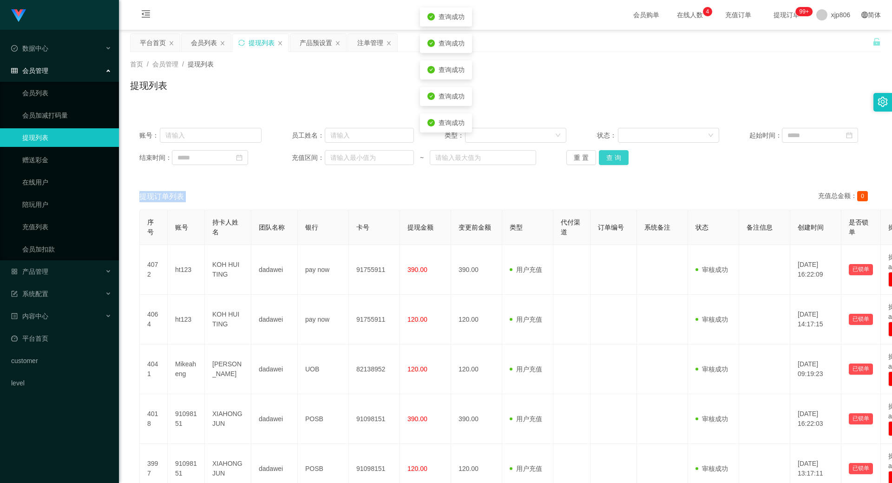
click at [610, 156] on button "查 询" at bounding box center [614, 157] width 30 height 15
click at [609, 157] on div "重 置 查 询" at bounding box center [627, 157] width 122 height 15
click at [613, 155] on button "查 询" at bounding box center [614, 157] width 30 height 15
click at [613, 155] on div "重 置 查 询" at bounding box center [627, 157] width 122 height 15
click at [613, 155] on button "查 询" at bounding box center [614, 157] width 30 height 15
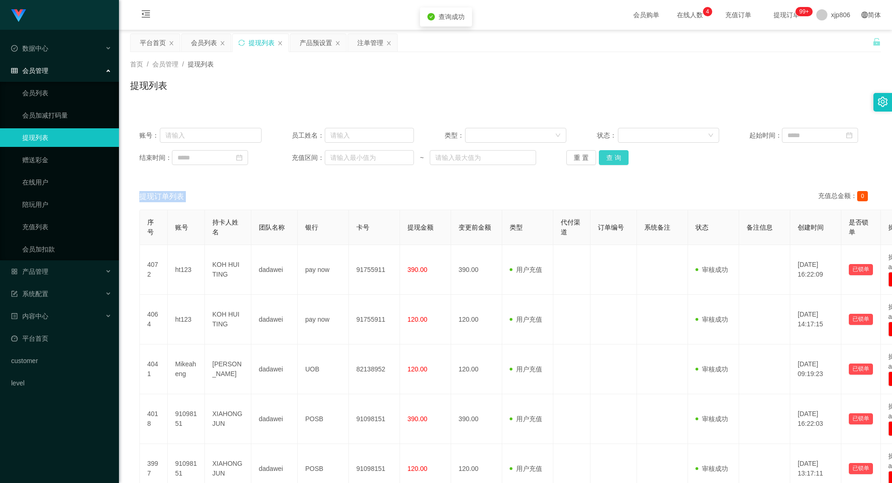
click at [613, 156] on div "重 置 查 询" at bounding box center [627, 157] width 122 height 15
click at [612, 157] on button "查 询" at bounding box center [614, 157] width 30 height 15
click at [612, 157] on div "重 置 查 询" at bounding box center [627, 157] width 122 height 15
click at [611, 156] on button "查 询" at bounding box center [614, 157] width 30 height 15
click at [611, 156] on div "重 置 查 询" at bounding box center [627, 157] width 122 height 15
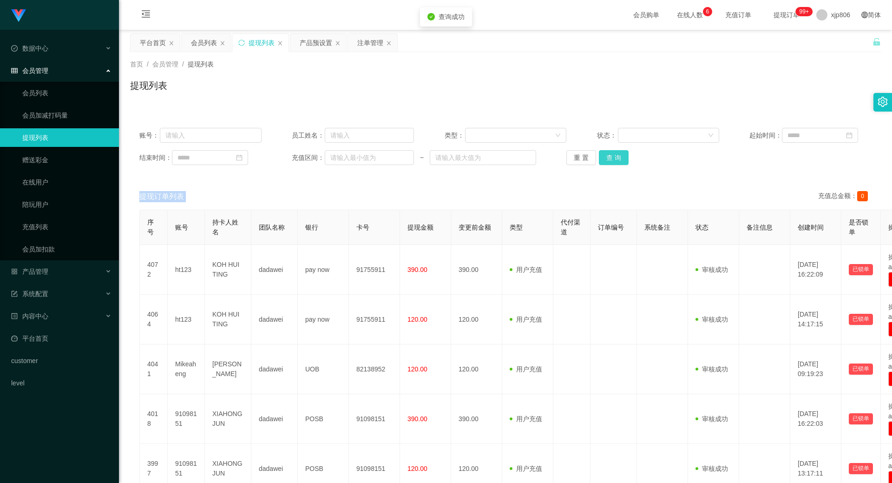
click at [611, 156] on button "查 询" at bounding box center [614, 157] width 30 height 15
click at [611, 156] on div "重 置 查 询" at bounding box center [627, 157] width 122 height 15
click at [611, 156] on button "查 询" at bounding box center [614, 157] width 30 height 15
click at [611, 156] on div "重 置 查 询" at bounding box center [627, 157] width 122 height 15
click at [611, 156] on button "查 询" at bounding box center [619, 157] width 40 height 15
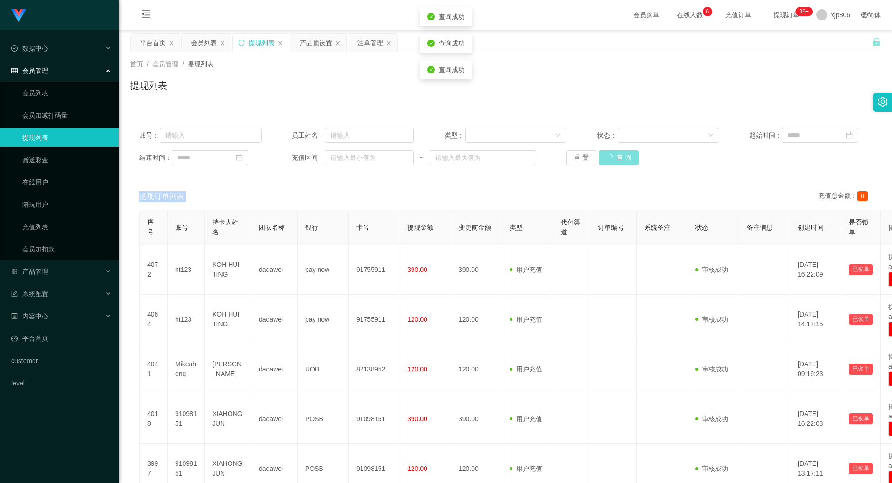
click at [611, 156] on div "重 置 查 询" at bounding box center [627, 157] width 122 height 15
click at [611, 156] on button "查 询" at bounding box center [619, 157] width 40 height 15
click at [619, 163] on button "查 询" at bounding box center [614, 157] width 30 height 15
click at [619, 162] on div "重 置 查 询" at bounding box center [627, 157] width 122 height 15
click at [619, 162] on button "查 询" at bounding box center [619, 157] width 40 height 15
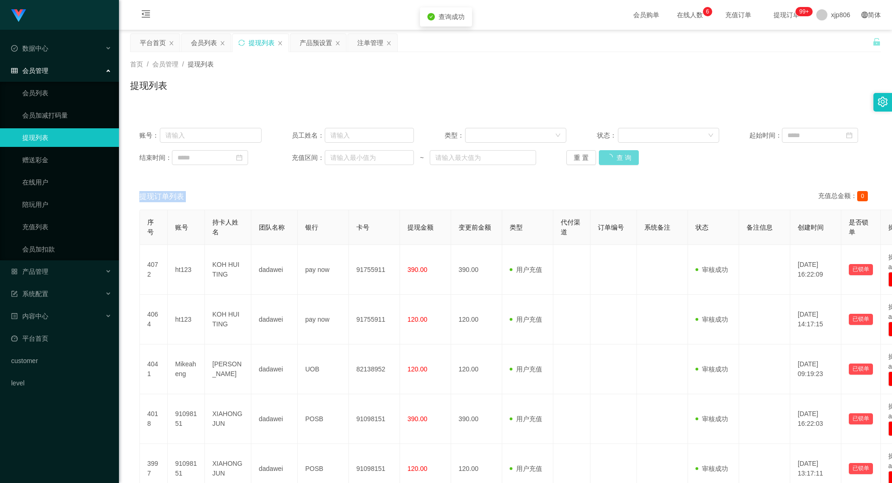
click at [618, 162] on div "重 置 查 询" at bounding box center [627, 157] width 122 height 15
click at [618, 162] on button "查 询" at bounding box center [614, 157] width 30 height 15
click at [618, 162] on div "重 置 查 询" at bounding box center [627, 157] width 122 height 15
click at [617, 163] on button "查 询" at bounding box center [614, 157] width 30 height 15
click at [615, 162] on div "重 置 查 询" at bounding box center [627, 157] width 122 height 15
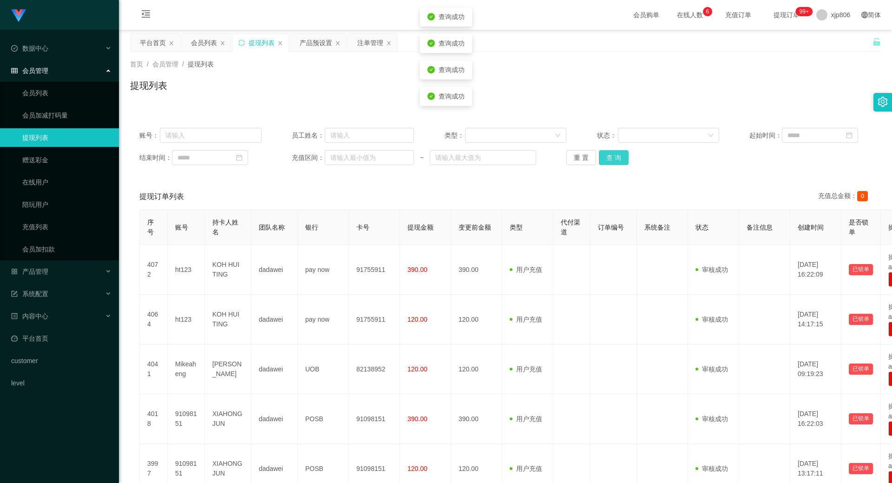
click at [615, 162] on button "查 询" at bounding box center [614, 157] width 30 height 15
click at [615, 162] on div "重 置 查 询" at bounding box center [627, 157] width 122 height 15
click at [615, 163] on button "查 询" at bounding box center [619, 157] width 40 height 15
click at [601, 157] on button "查 询" at bounding box center [614, 157] width 30 height 15
click at [601, 157] on div "重 置 查 询" at bounding box center [627, 157] width 122 height 15
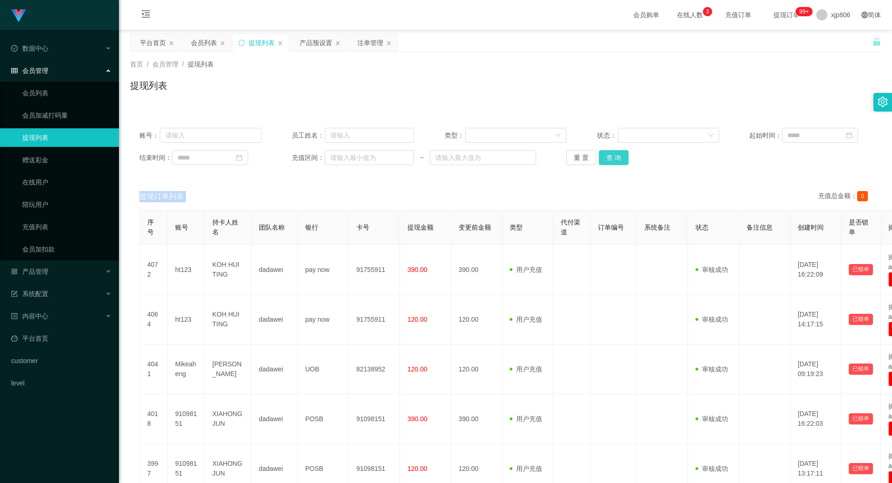
click at [601, 157] on button "查 询" at bounding box center [614, 157] width 30 height 15
click at [601, 157] on div "重 置 查 询" at bounding box center [627, 157] width 122 height 15
click at [601, 157] on button "查 询" at bounding box center [619, 157] width 40 height 15
click at [607, 158] on div "重 置 查 询" at bounding box center [627, 157] width 122 height 15
click at [607, 158] on button "查 询" at bounding box center [614, 157] width 30 height 15
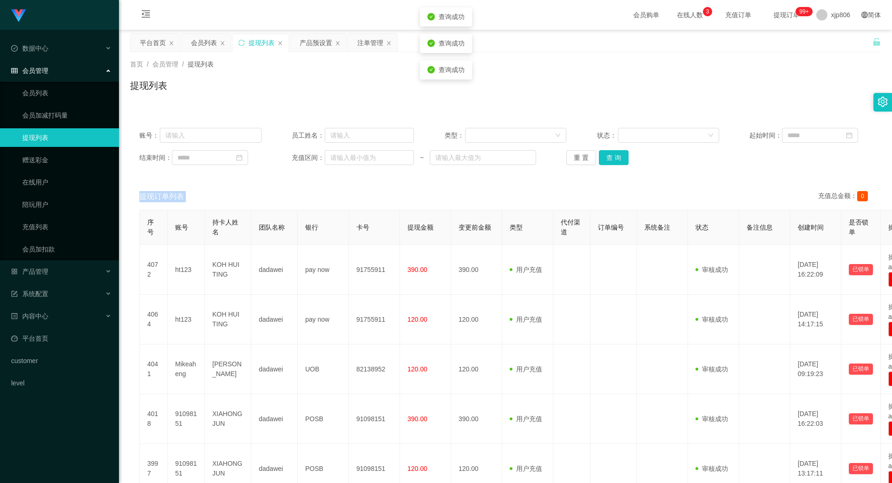
click at [607, 158] on div "重 置 查 询" at bounding box center [627, 157] width 122 height 15
click at [607, 158] on button "查 询" at bounding box center [614, 157] width 30 height 15
click at [607, 158] on div "重 置 查 询" at bounding box center [627, 157] width 122 height 15
click at [607, 158] on button "查 询" at bounding box center [614, 157] width 30 height 15
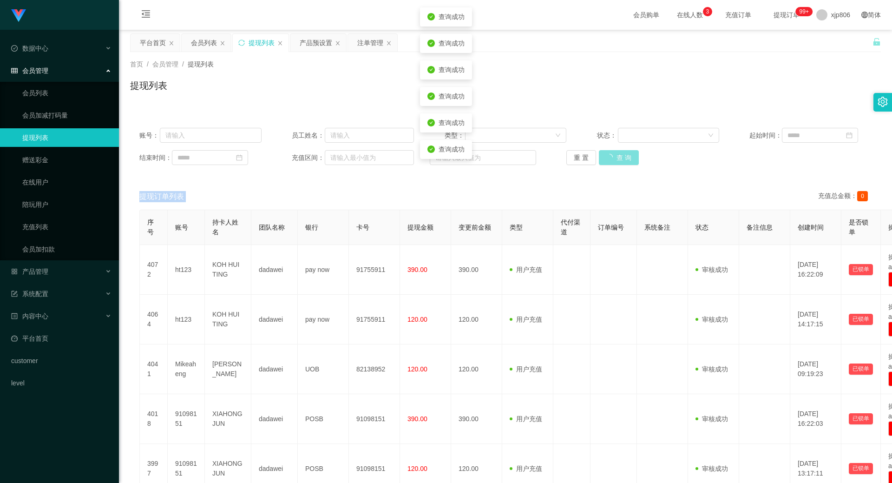
click at [607, 158] on button "查 询" at bounding box center [619, 157] width 40 height 15
click at [607, 158] on div "重 置 查 询" at bounding box center [627, 157] width 122 height 15
click at [607, 158] on button "查 询" at bounding box center [614, 157] width 30 height 15
click at [607, 158] on div "重 置 查 询" at bounding box center [627, 157] width 122 height 15
click at [607, 158] on button "查 询" at bounding box center [614, 157] width 30 height 15
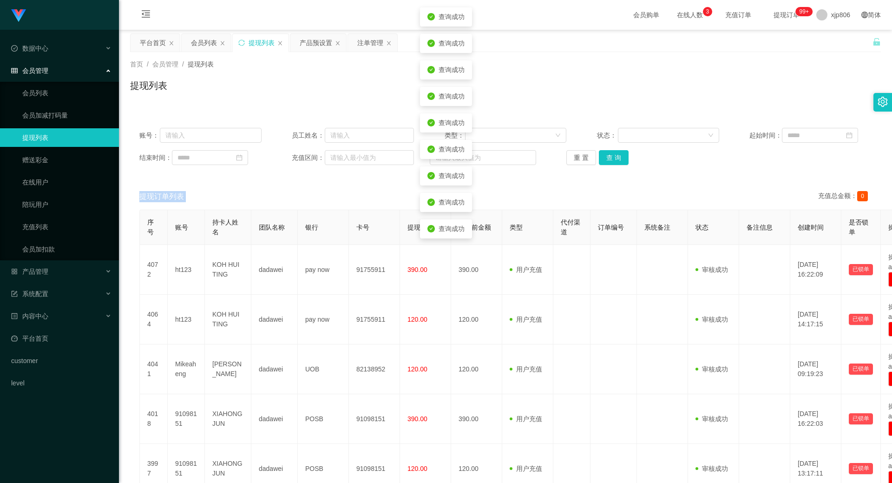
click at [607, 158] on div "重 置 查 询" at bounding box center [627, 157] width 122 height 15
click at [607, 158] on button "查 询" at bounding box center [614, 157] width 30 height 15
click at [607, 158] on div "重 置 查 询" at bounding box center [627, 157] width 122 height 15
click at [607, 158] on button "查 询" at bounding box center [614, 157] width 30 height 15
click at [607, 158] on div "重 置 查 询" at bounding box center [627, 157] width 122 height 15
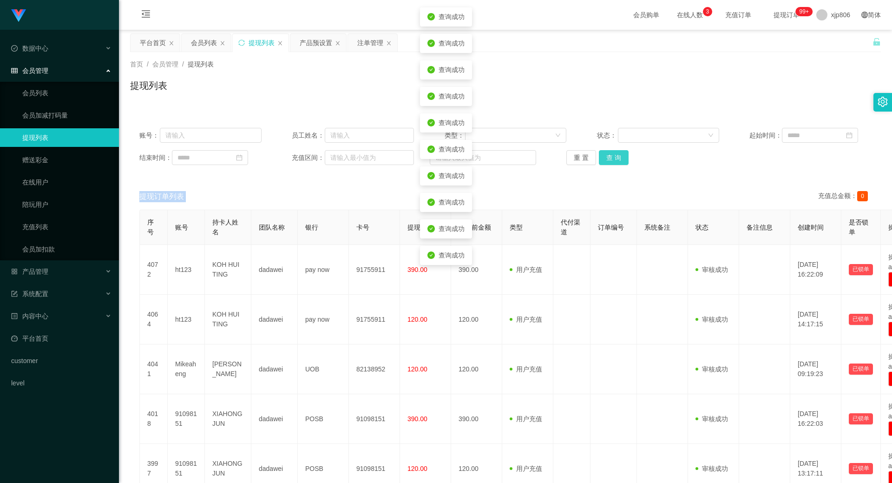
click at [607, 158] on button "查 询" at bounding box center [614, 157] width 30 height 15
click at [607, 158] on div "重 置 查 询" at bounding box center [627, 157] width 122 height 15
click at [607, 158] on button "查 询" at bounding box center [619, 157] width 40 height 15
click at [607, 158] on div "重 置 查 询" at bounding box center [627, 157] width 122 height 15
click at [607, 158] on button "查 询" at bounding box center [614, 157] width 30 height 15
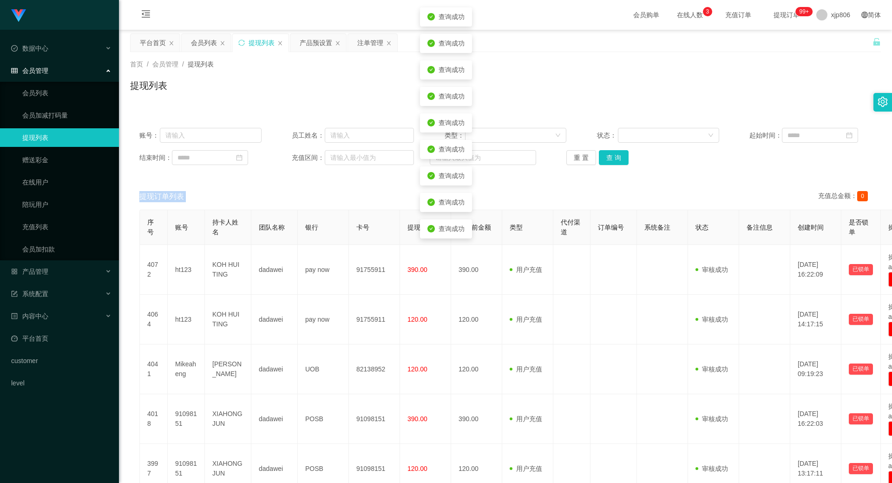
click at [607, 158] on div "重 置 查 询" at bounding box center [627, 157] width 122 height 15
click at [607, 158] on button "查 询" at bounding box center [614, 157] width 30 height 15
click at [607, 158] on div "重 置 查 询" at bounding box center [627, 157] width 122 height 15
click at [607, 158] on button "查 询" at bounding box center [619, 157] width 40 height 15
click at [607, 158] on div "重 置 查 询" at bounding box center [627, 157] width 122 height 15
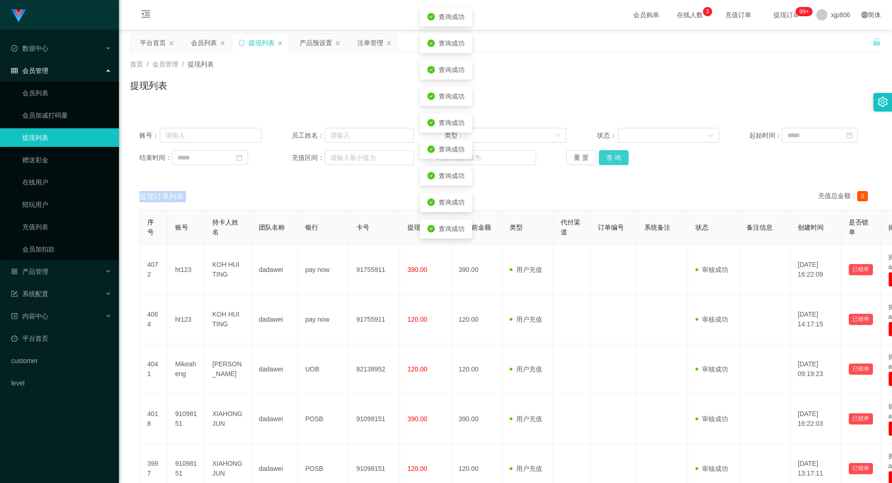
click at [607, 158] on button "查 询" at bounding box center [614, 157] width 30 height 15
click at [607, 158] on div "重 置 查 询" at bounding box center [627, 157] width 122 height 15
click at [607, 158] on button "查 询" at bounding box center [614, 157] width 30 height 15
click at [607, 158] on div "重 置 查 询" at bounding box center [627, 157] width 122 height 15
click at [607, 158] on button "查 询" at bounding box center [614, 157] width 30 height 15
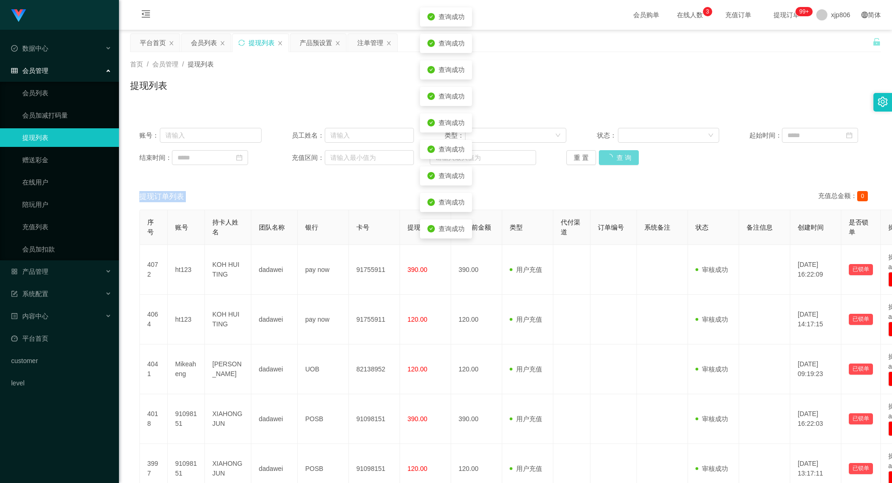
click at [607, 158] on div "重 置 查 询" at bounding box center [627, 157] width 122 height 15
click at [607, 158] on button "查 询" at bounding box center [619, 157] width 40 height 15
click at [607, 158] on div "重 置 查 询" at bounding box center [627, 157] width 122 height 15
click at [607, 158] on button "查 询" at bounding box center [614, 157] width 30 height 15
click at [607, 158] on div "重 置 查 询" at bounding box center [627, 157] width 122 height 15
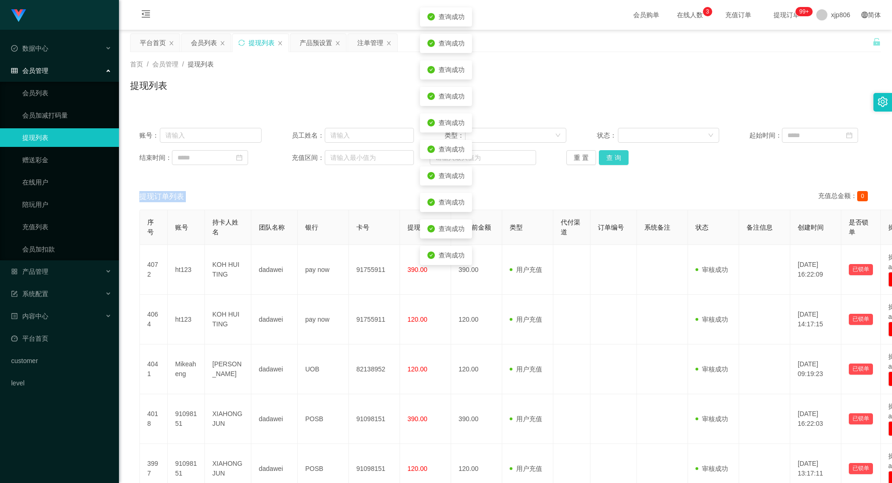
click at [607, 158] on button "查 询" at bounding box center [614, 157] width 30 height 15
click at [607, 158] on div "重 置 查 询" at bounding box center [627, 157] width 122 height 15
click at [607, 158] on button "查 询" at bounding box center [614, 157] width 30 height 15
click at [607, 158] on div "重 置 查 询" at bounding box center [627, 157] width 122 height 15
click at [607, 158] on button "查 询" at bounding box center [619, 157] width 40 height 15
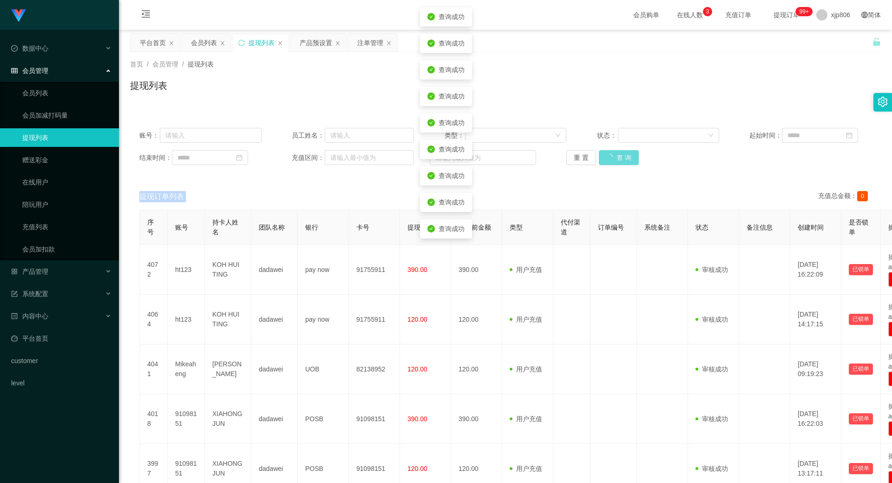
click at [607, 158] on div "重 置 查 询" at bounding box center [627, 157] width 122 height 15
click at [607, 158] on button "查 询" at bounding box center [614, 157] width 30 height 15
click at [607, 158] on div "重 置 查 询" at bounding box center [627, 157] width 122 height 15
click at [607, 158] on button "查 询" at bounding box center [614, 157] width 30 height 15
click at [607, 158] on div "重 置 查 询" at bounding box center [627, 157] width 122 height 15
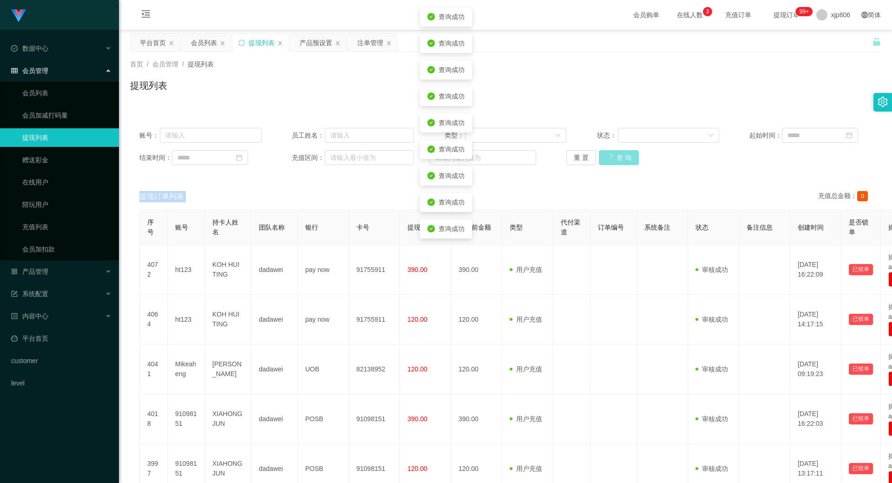
click at [607, 158] on button "查 询" at bounding box center [619, 157] width 40 height 15
click at [607, 158] on div "重 置 查 询" at bounding box center [627, 157] width 122 height 15
click at [607, 158] on button "查 询" at bounding box center [614, 157] width 30 height 15
click at [607, 158] on div "重 置 查 询" at bounding box center [627, 157] width 122 height 15
click at [607, 158] on button "查 询" at bounding box center [614, 157] width 30 height 15
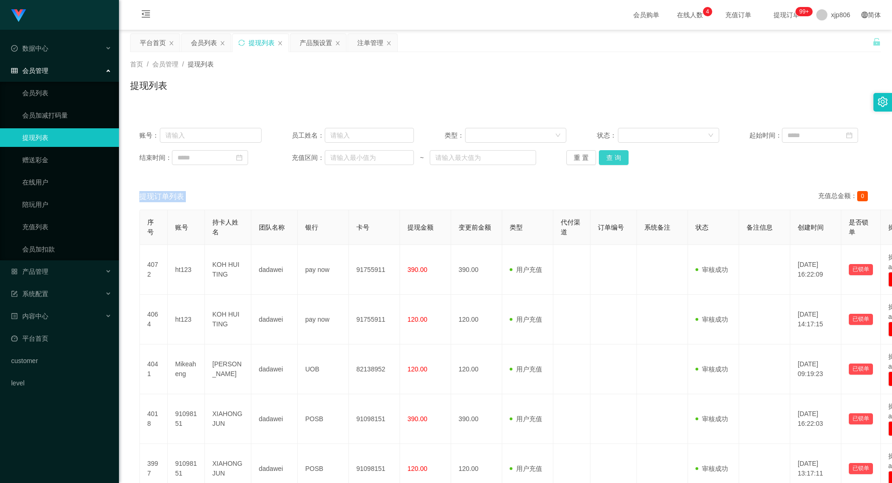
click at [607, 158] on button "查 询" at bounding box center [614, 157] width 30 height 15
click at [607, 158] on div "重 置 查 询" at bounding box center [627, 157] width 122 height 15
click at [607, 158] on button "查 询" at bounding box center [614, 157] width 30 height 15
click at [607, 158] on div "重 置 查 询" at bounding box center [627, 157] width 122 height 15
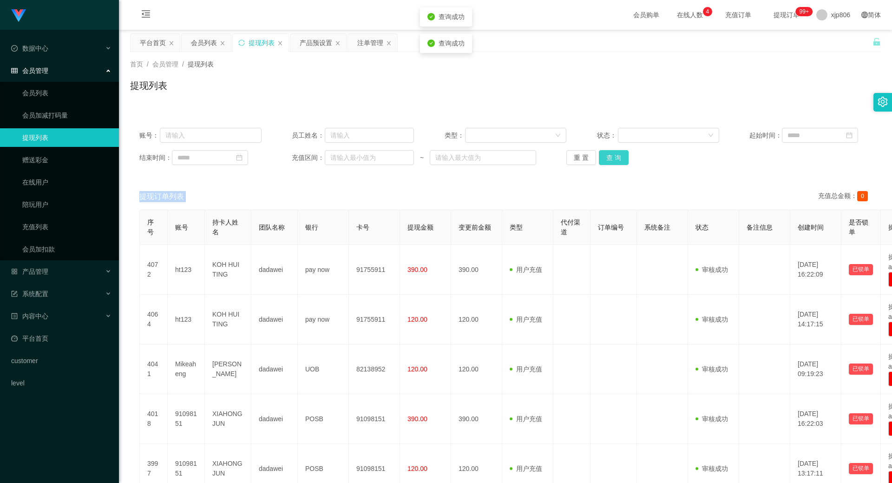
click at [607, 158] on button "查 询" at bounding box center [614, 157] width 30 height 15
click at [607, 158] on div "重 置 查 询" at bounding box center [627, 157] width 122 height 15
click at [607, 158] on button "查 询" at bounding box center [614, 157] width 30 height 15
click at [607, 158] on div "重 置 查 询" at bounding box center [627, 157] width 122 height 15
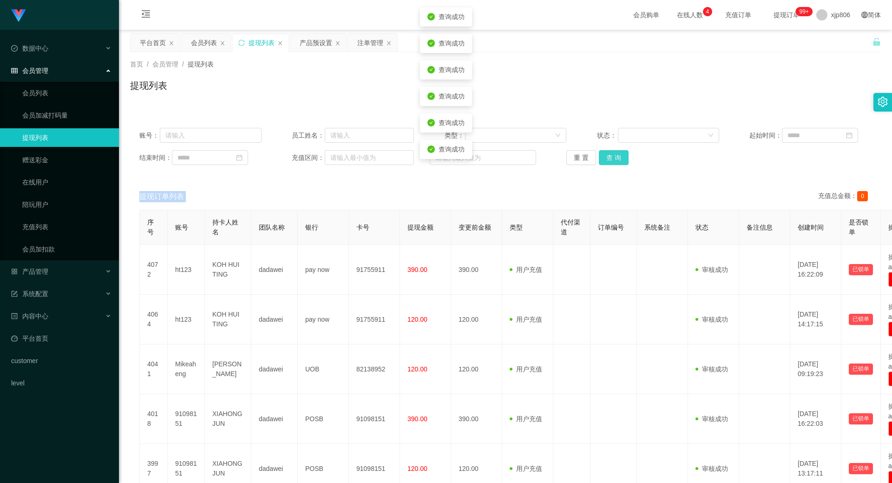
click at [607, 158] on button "查 询" at bounding box center [614, 157] width 30 height 15
click at [607, 158] on div "重 置 查 询" at bounding box center [627, 157] width 122 height 15
click at [607, 158] on button "查 询" at bounding box center [614, 157] width 30 height 15
click at [607, 158] on div "重 置 查 询" at bounding box center [627, 157] width 122 height 15
click at [607, 158] on button "查 询" at bounding box center [614, 157] width 30 height 15
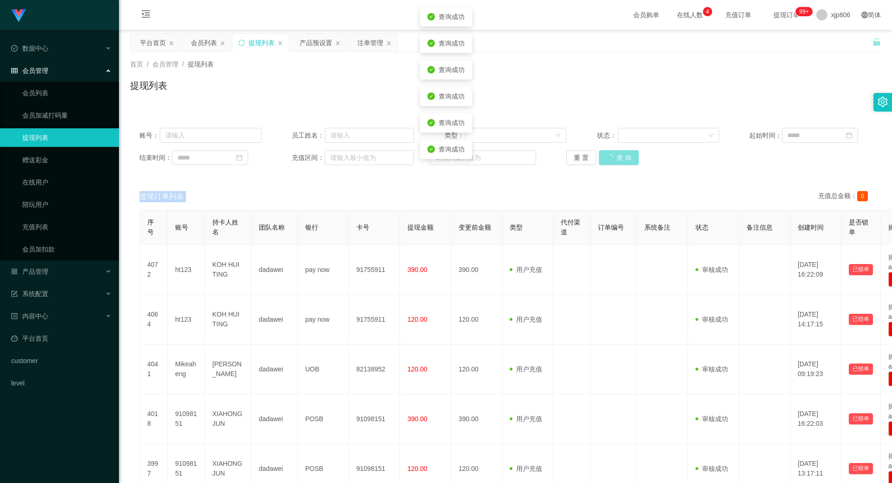
click at [607, 158] on div "重 置 查 询" at bounding box center [627, 157] width 122 height 15
click at [607, 158] on button "查 询" at bounding box center [619, 157] width 40 height 15
click at [607, 158] on button "查 询" at bounding box center [614, 157] width 30 height 15
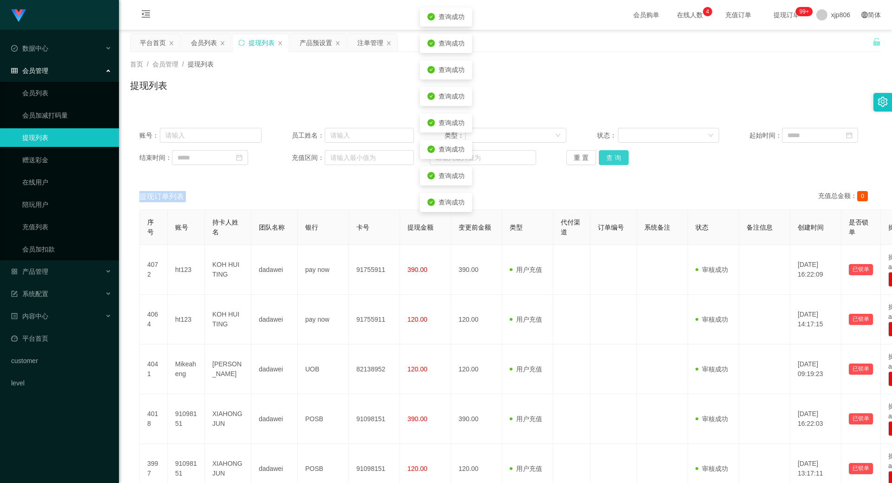
click at [607, 158] on button "查 询" at bounding box center [614, 157] width 30 height 15
click at [606, 158] on button "查 询" at bounding box center [614, 157] width 30 height 15
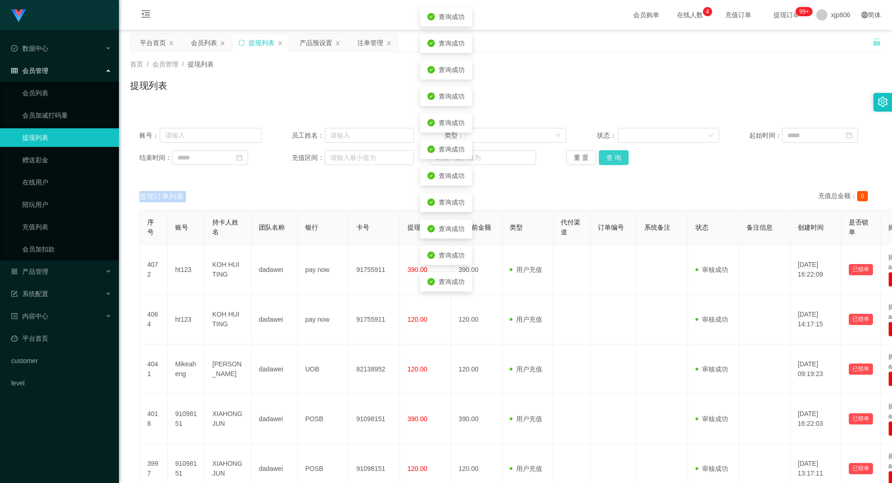
click at [606, 158] on button "查 询" at bounding box center [614, 157] width 30 height 15
click at [606, 158] on button "查 询" at bounding box center [619, 157] width 40 height 15
click at [607, 158] on button "查 询" at bounding box center [619, 157] width 40 height 15
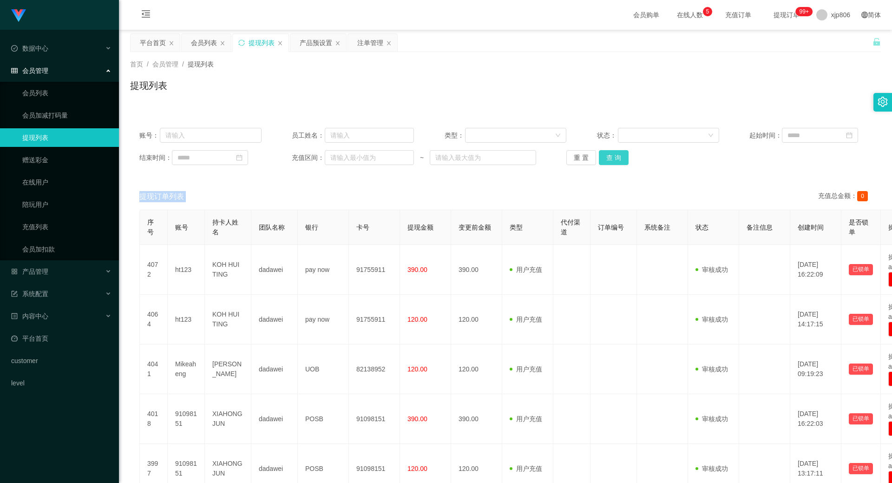
click at [615, 153] on button "查 询" at bounding box center [614, 157] width 30 height 15
click at [614, 153] on div "重 置 查 询" at bounding box center [627, 157] width 122 height 15
click at [614, 153] on button "查 询" at bounding box center [614, 157] width 30 height 15
click at [614, 153] on div "重 置 查 询" at bounding box center [627, 157] width 122 height 15
click at [611, 166] on div "账号： 员工姓名： 类型： 状态： 起始时间： 结束时间： 充值区间： ~ 重 置 查 询" at bounding box center [505, 146] width 750 height 56
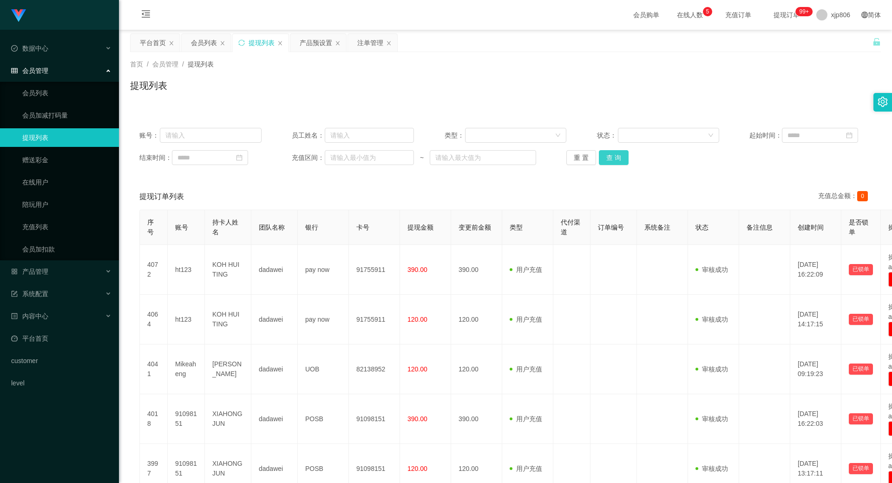
click at [613, 158] on button "查 询" at bounding box center [614, 157] width 30 height 15
click at [613, 158] on div "重 置 查 询" at bounding box center [627, 157] width 122 height 15
click at [613, 158] on button "查 询" at bounding box center [619, 157] width 40 height 15
click at [613, 158] on div "重 置 查 询" at bounding box center [627, 157] width 122 height 15
click at [613, 158] on button "查 询" at bounding box center [614, 157] width 30 height 15
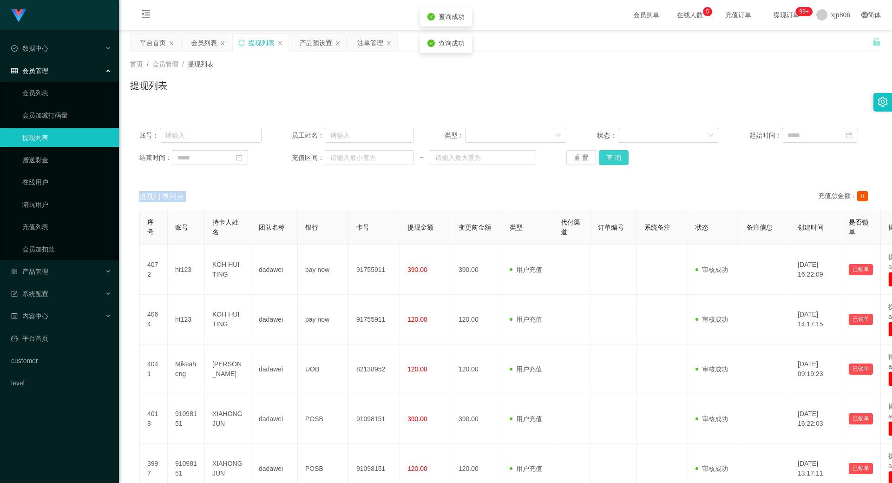
click at [613, 158] on div "重 置 查 询" at bounding box center [627, 157] width 122 height 15
click at [610, 156] on button "查 询" at bounding box center [614, 157] width 30 height 15
click at [610, 156] on div "重 置 查 询" at bounding box center [627, 157] width 122 height 15
click at [610, 156] on button "查 询" at bounding box center [614, 157] width 30 height 15
click at [616, 159] on button "查 询" at bounding box center [614, 157] width 30 height 15
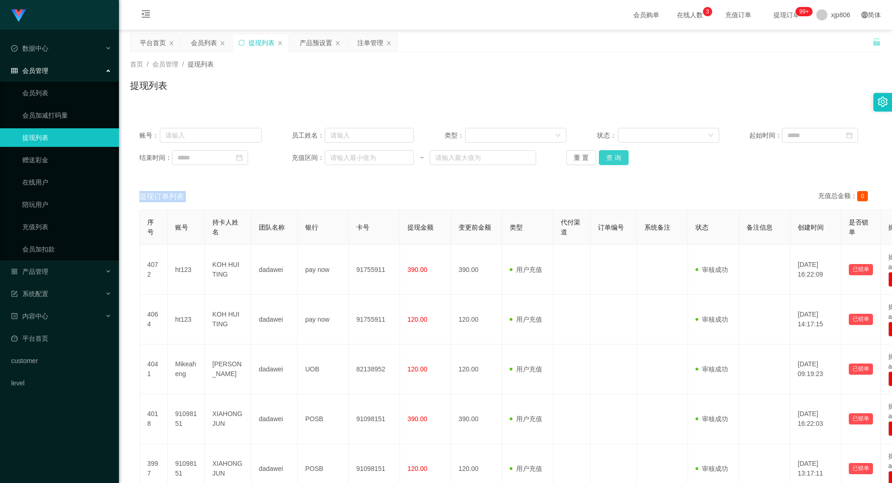
click at [616, 159] on div "重 置 查 询" at bounding box center [627, 157] width 122 height 15
click at [616, 159] on button "查 询" at bounding box center [614, 157] width 30 height 15
click at [616, 159] on div "重 置 查 询" at bounding box center [627, 157] width 122 height 15
click at [616, 159] on button "查 询" at bounding box center [619, 157] width 40 height 15
click at [603, 155] on button "查 询" at bounding box center [614, 157] width 30 height 15
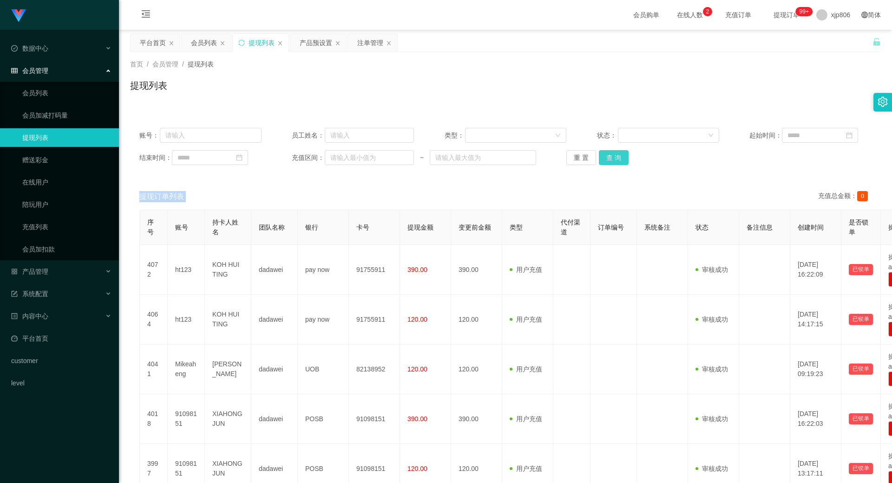
click at [603, 155] on div "重 置 查 询" at bounding box center [627, 157] width 122 height 15
click at [603, 155] on button "查 询" at bounding box center [614, 157] width 30 height 15
click at [603, 155] on div "重 置 查 询" at bounding box center [627, 157] width 122 height 15
click at [606, 156] on button "查 询" at bounding box center [614, 157] width 30 height 15
click at [606, 156] on div "重 置 查 询" at bounding box center [627, 157] width 122 height 15
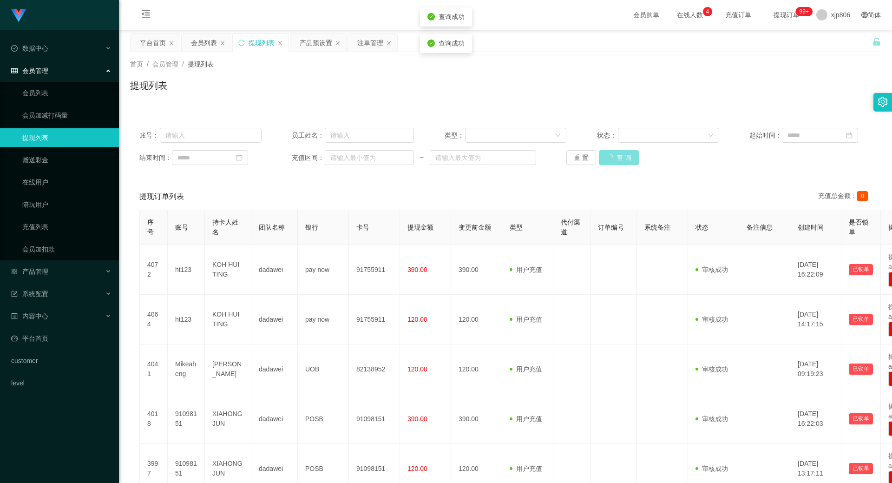
click at [606, 156] on button "查 询" at bounding box center [619, 157] width 40 height 15
click at [606, 156] on div "重 置 查 询" at bounding box center [627, 157] width 122 height 15
click at [606, 156] on button "查 询" at bounding box center [619, 157] width 40 height 15
click at [606, 156] on div "重 置 查 询" at bounding box center [627, 157] width 122 height 15
click at [606, 156] on button "查 询" at bounding box center [614, 157] width 30 height 15
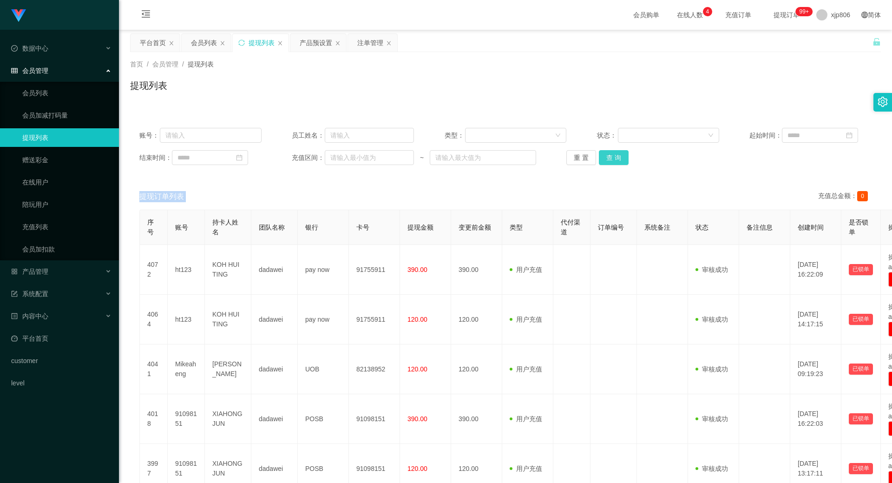
click at [610, 160] on button "查 询" at bounding box center [614, 157] width 30 height 15
click at [610, 160] on div "重 置 查 询" at bounding box center [627, 157] width 122 height 15
click at [610, 160] on button "查 询" at bounding box center [614, 157] width 30 height 15
click at [610, 160] on div "重 置 查 询" at bounding box center [627, 157] width 122 height 15
click at [610, 160] on button "查 询" at bounding box center [619, 157] width 40 height 15
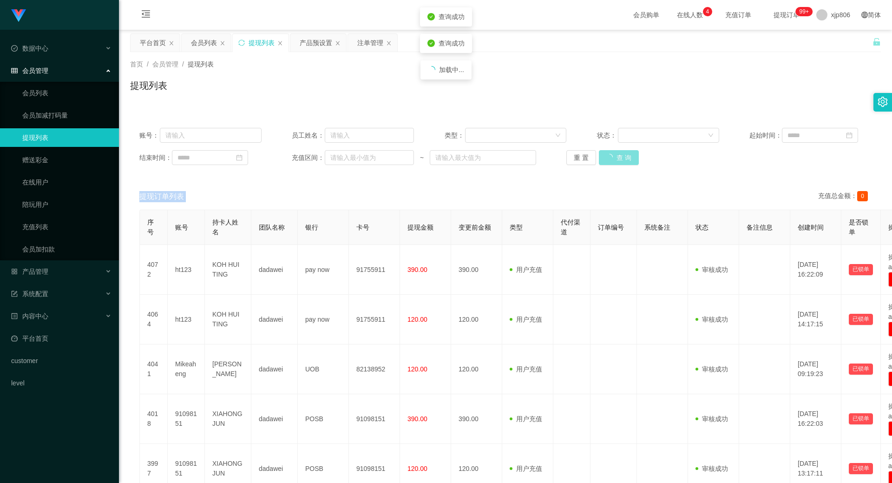
click at [610, 160] on div "重 置 查 询" at bounding box center [627, 157] width 122 height 15
click at [610, 160] on button "查 询" at bounding box center [614, 157] width 30 height 15
click at [610, 160] on div "重 置 查 询" at bounding box center [627, 157] width 122 height 15
click at [610, 160] on button "查 询" at bounding box center [614, 157] width 30 height 15
click at [610, 160] on div "重 置 查 询" at bounding box center [627, 157] width 122 height 15
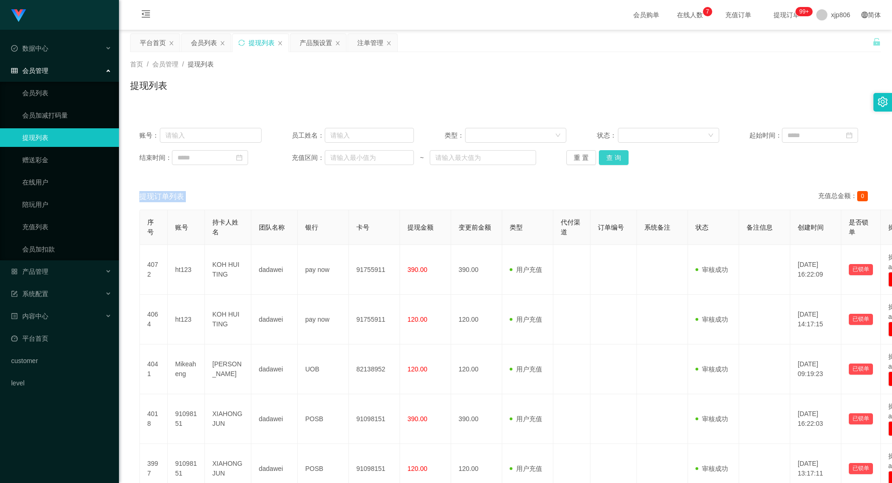
click at [610, 151] on button "查 询" at bounding box center [614, 157] width 30 height 15
click at [610, 151] on div "重 置 查 询" at bounding box center [627, 157] width 122 height 15
click at [610, 151] on button "查 询" at bounding box center [614, 157] width 30 height 15
click at [610, 151] on div "重 置 查 询" at bounding box center [627, 157] width 122 height 15
click at [610, 151] on button "查 询" at bounding box center [619, 157] width 40 height 15
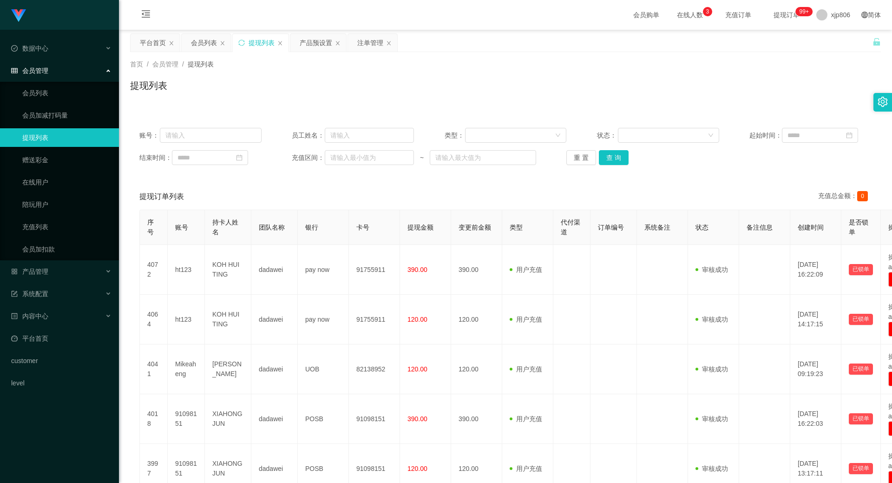
click at [611, 149] on div "账号： 员工姓名： 类型： 状态： 起始时间： 结束时间： 充值区间： ~ 重 置 查 询" at bounding box center [505, 146] width 750 height 56
click at [606, 158] on button "查 询" at bounding box center [614, 157] width 30 height 15
click at [606, 158] on div "重 置 查 询" at bounding box center [627, 157] width 122 height 15
click at [606, 158] on button "查 询" at bounding box center [614, 157] width 30 height 15
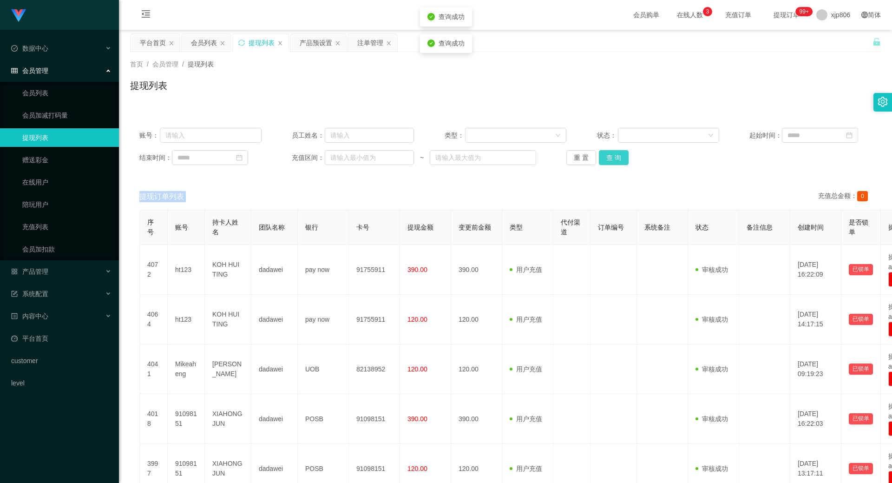
click at [606, 158] on div "重 置 查 询" at bounding box center [627, 157] width 122 height 15
click at [606, 158] on button "查 询" at bounding box center [614, 157] width 30 height 15
click at [606, 158] on div "重 置 查 询" at bounding box center [627, 157] width 122 height 15
click at [606, 158] on button "查 询" at bounding box center [619, 157] width 40 height 15
click at [606, 158] on div "重 置 查 询" at bounding box center [627, 157] width 122 height 15
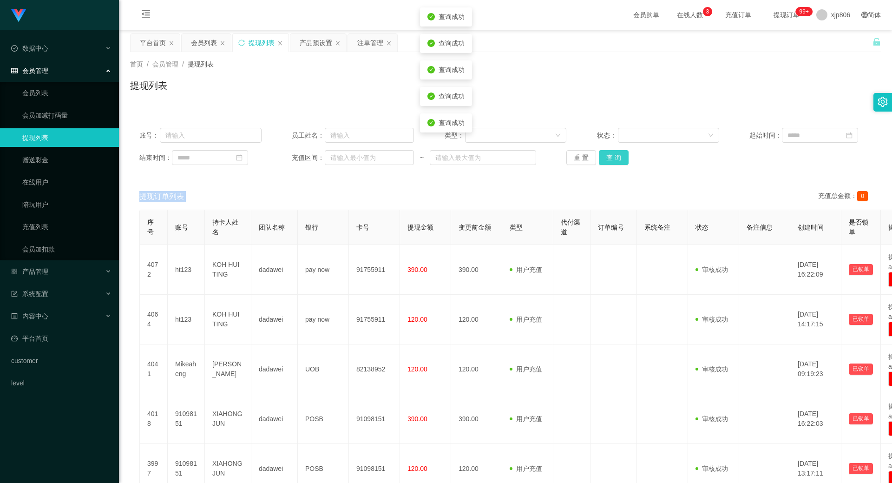
click at [606, 158] on button "查 询" at bounding box center [614, 157] width 30 height 15
click at [606, 158] on div "重 置 查 询" at bounding box center [627, 157] width 122 height 15
drag, startPoint x: 606, startPoint y: 158, endPoint x: 5, endPoint y: 168, distance: 601.5
click at [606, 158] on button "查 询" at bounding box center [614, 157] width 30 height 15
click at [625, 158] on button "查 询" at bounding box center [614, 157] width 30 height 15
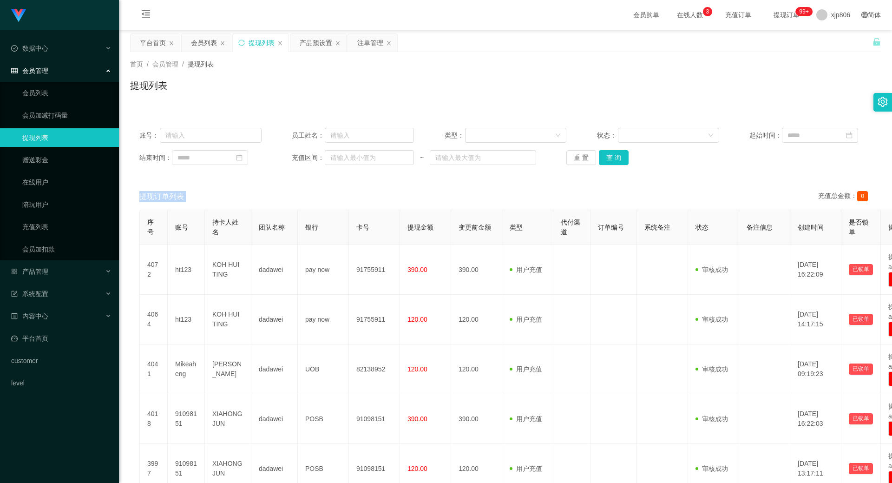
click at [622, 157] on div "重 置 查 询" at bounding box center [627, 157] width 122 height 15
click at [622, 157] on button "查 询" at bounding box center [614, 157] width 30 height 15
click at [622, 157] on div "重 置 查 询" at bounding box center [627, 157] width 122 height 15
click at [622, 157] on button "查 询" at bounding box center [614, 157] width 30 height 15
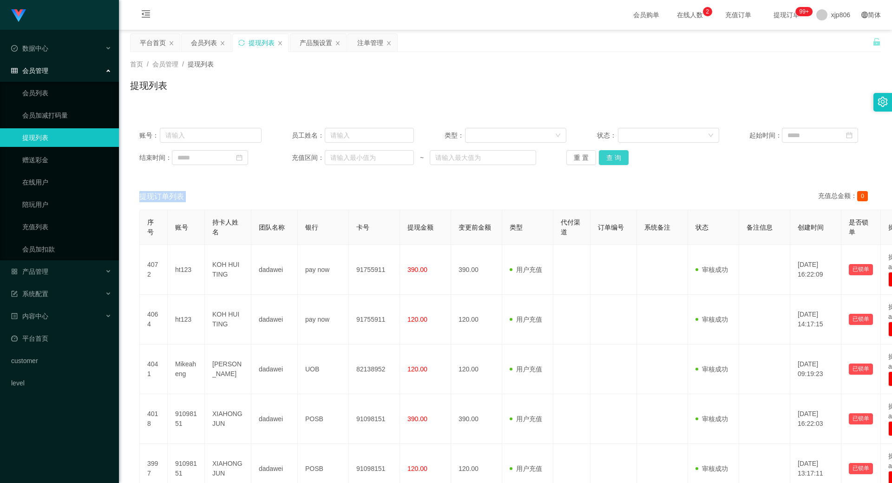
click at [606, 155] on button "查 询" at bounding box center [614, 157] width 30 height 15
click at [606, 155] on div "重 置 查 询" at bounding box center [627, 157] width 122 height 15
click at [606, 155] on button "查 询" at bounding box center [614, 157] width 30 height 15
click at [606, 155] on div "重 置 查 询" at bounding box center [627, 157] width 122 height 15
click at [614, 164] on button "查 询" at bounding box center [614, 157] width 30 height 15
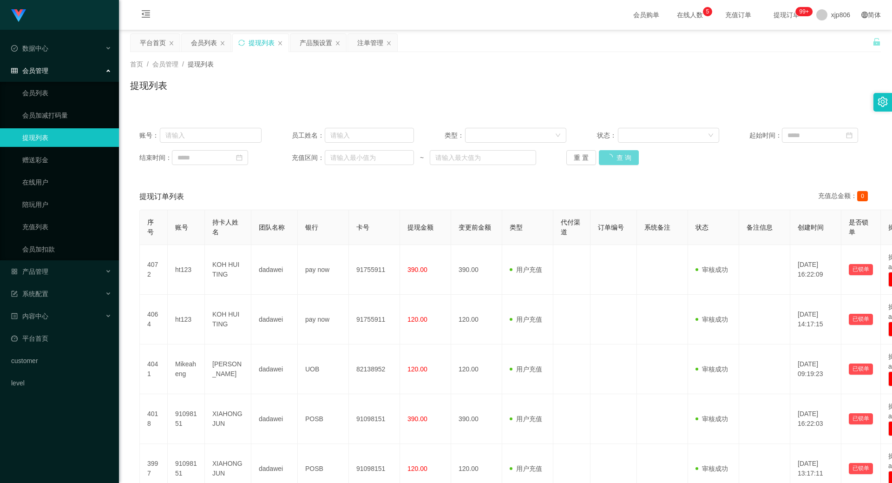
click at [612, 163] on div "重 置 查 询" at bounding box center [627, 157] width 122 height 15
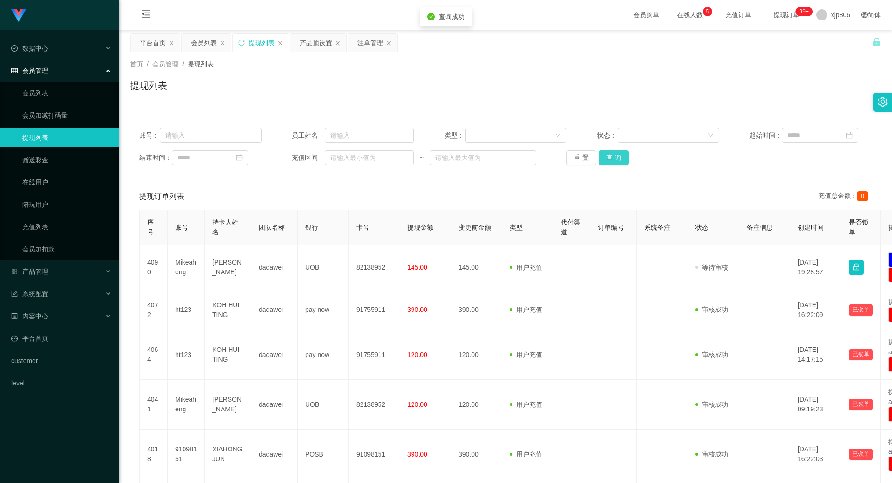
click at [612, 163] on button "查 询" at bounding box center [614, 157] width 30 height 15
click at [612, 163] on div "重 置 查 询" at bounding box center [627, 157] width 122 height 15
click at [612, 163] on button "查 询" at bounding box center [614, 157] width 30 height 15
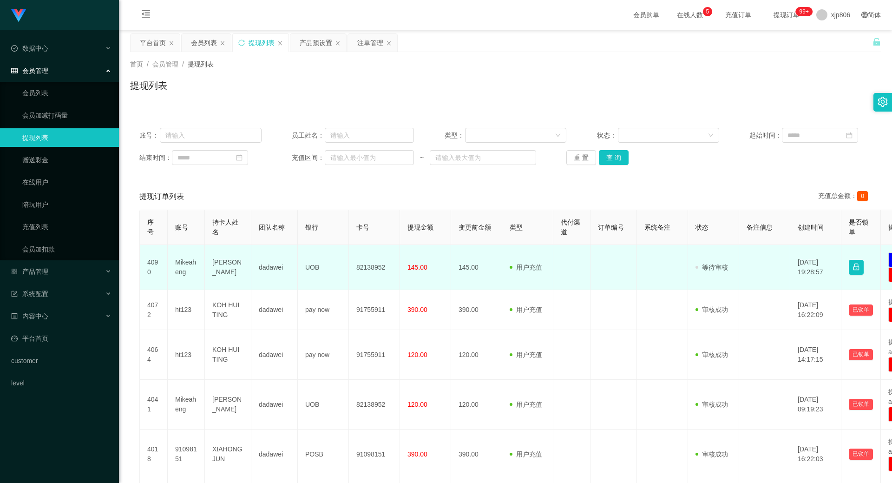
click at [175, 271] on td "Mikeaheng" at bounding box center [186, 267] width 37 height 45
copy td "Mikeaheng"
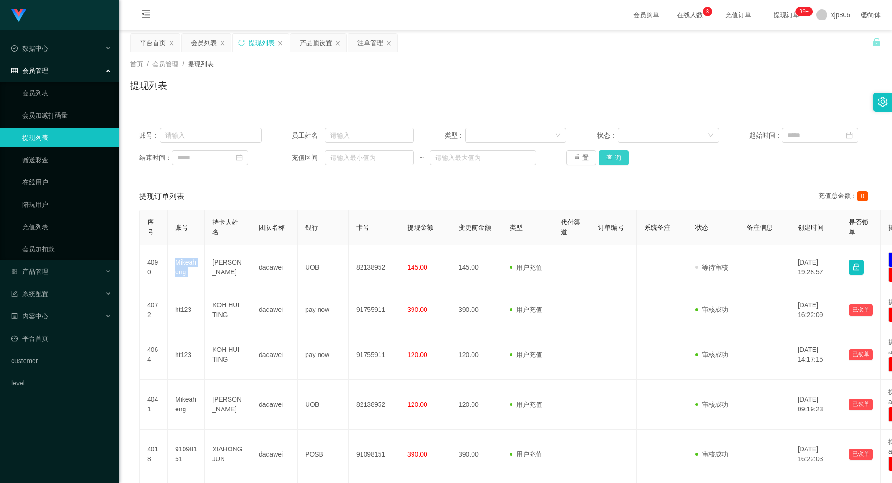
click at [613, 158] on button "查 询" at bounding box center [614, 157] width 30 height 15
click at [613, 158] on div "重 置 查 询" at bounding box center [627, 157] width 122 height 15
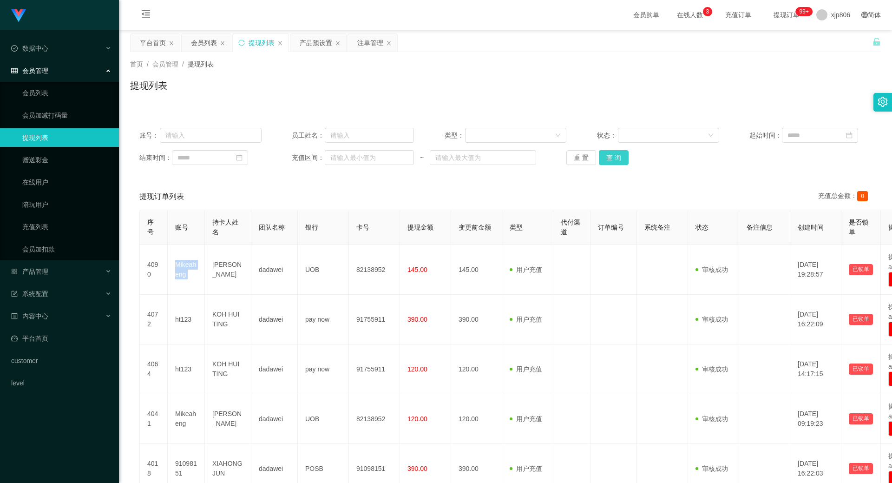
click at [613, 158] on button "查 询" at bounding box center [614, 157] width 30 height 15
click at [613, 158] on div "重 置 查 询" at bounding box center [627, 157] width 122 height 15
click at [613, 158] on button "查 询" at bounding box center [619, 157] width 40 height 15
click at [613, 158] on div "重 置 查 询" at bounding box center [627, 157] width 122 height 15
click at [613, 158] on button "查 询" at bounding box center [614, 157] width 30 height 15
